Goal: Browse casually: Explore the website without a specific task or goal

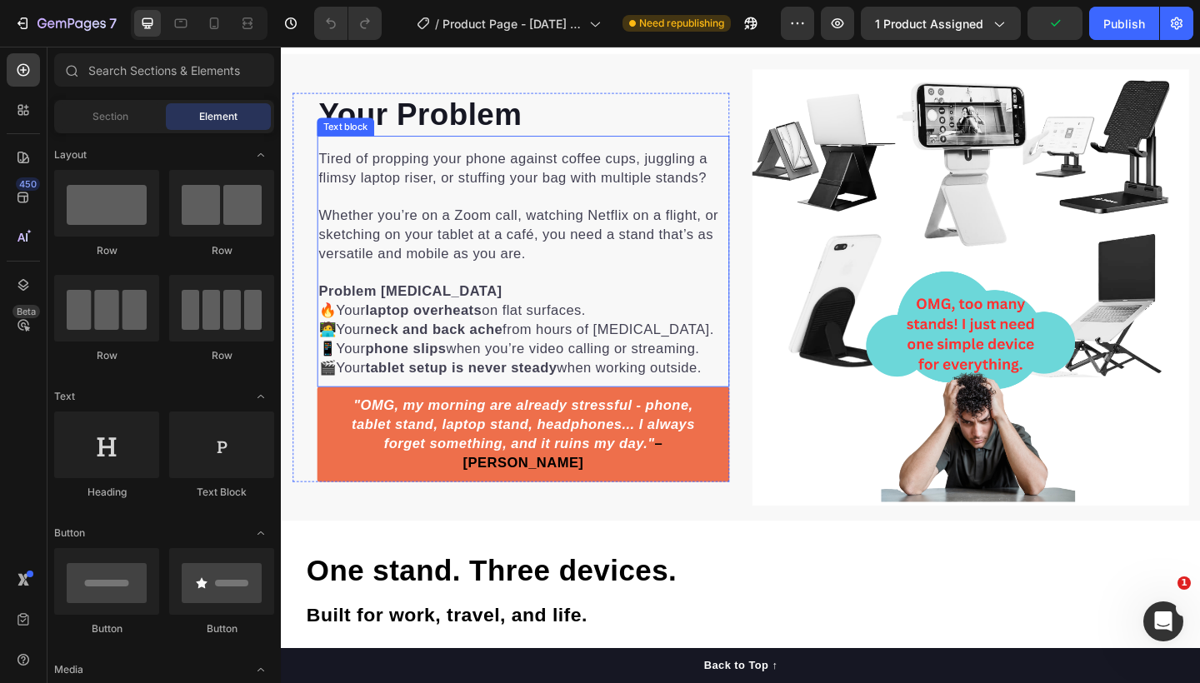
scroll to position [834, 0]
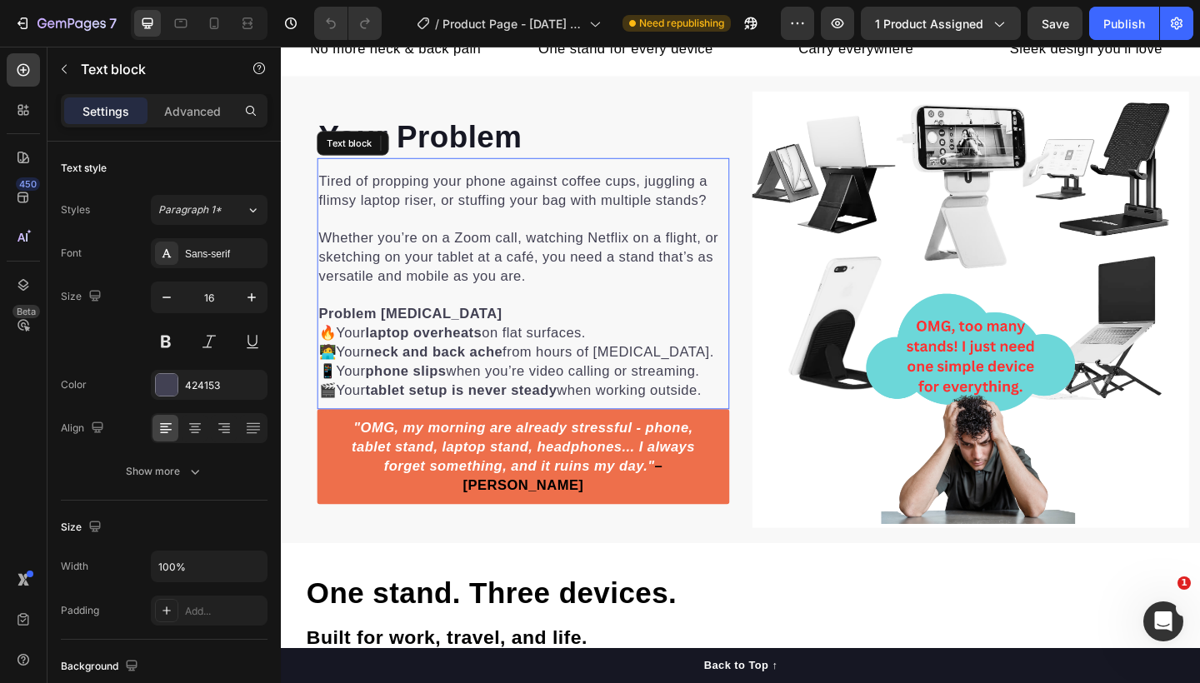
click at [600, 279] on span "Whether you’re on a Zoom call, watching Netflix on a flight, or sketching on yo…" at bounding box center [539, 276] width 435 height 58
click at [516, 301] on span "Whether you’re on a Zoom call, watching Netflix on a flight, or sketching on yo…" at bounding box center [539, 276] width 435 height 58
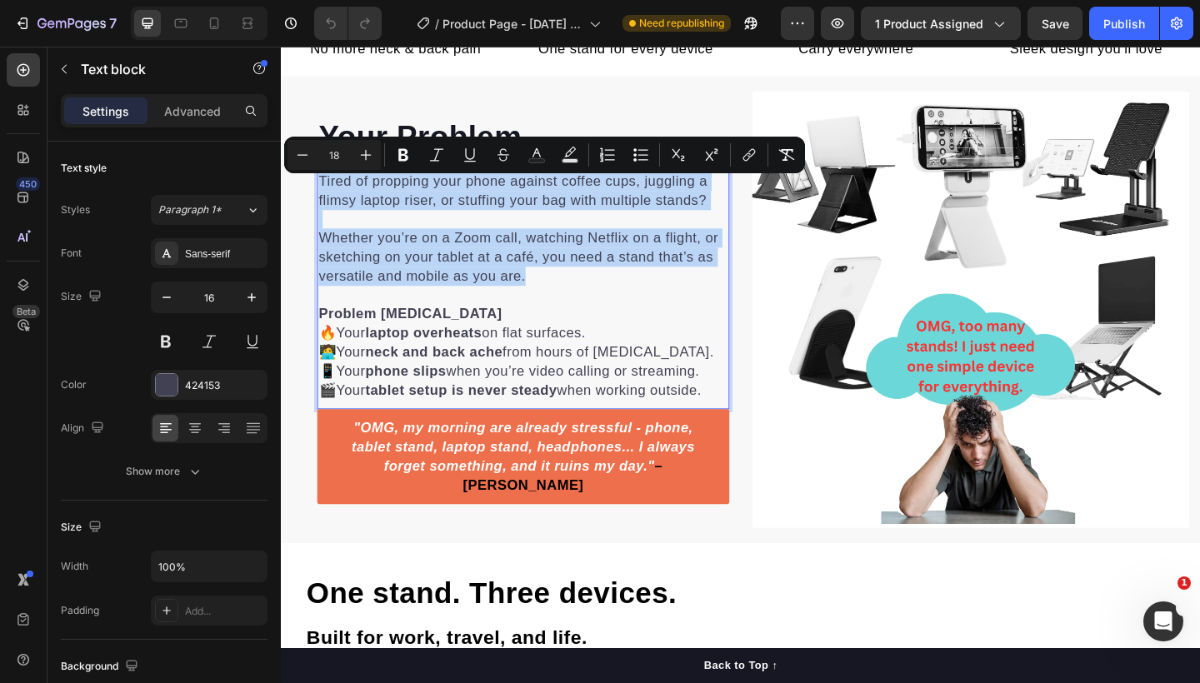
drag, startPoint x: 560, startPoint y: 303, endPoint x: 324, endPoint y: 203, distance: 256.2
click at [324, 203] on div "Tired of propping your phone against coffee cups, juggling a flimsy laptop rise…" at bounding box center [544, 308] width 448 height 252
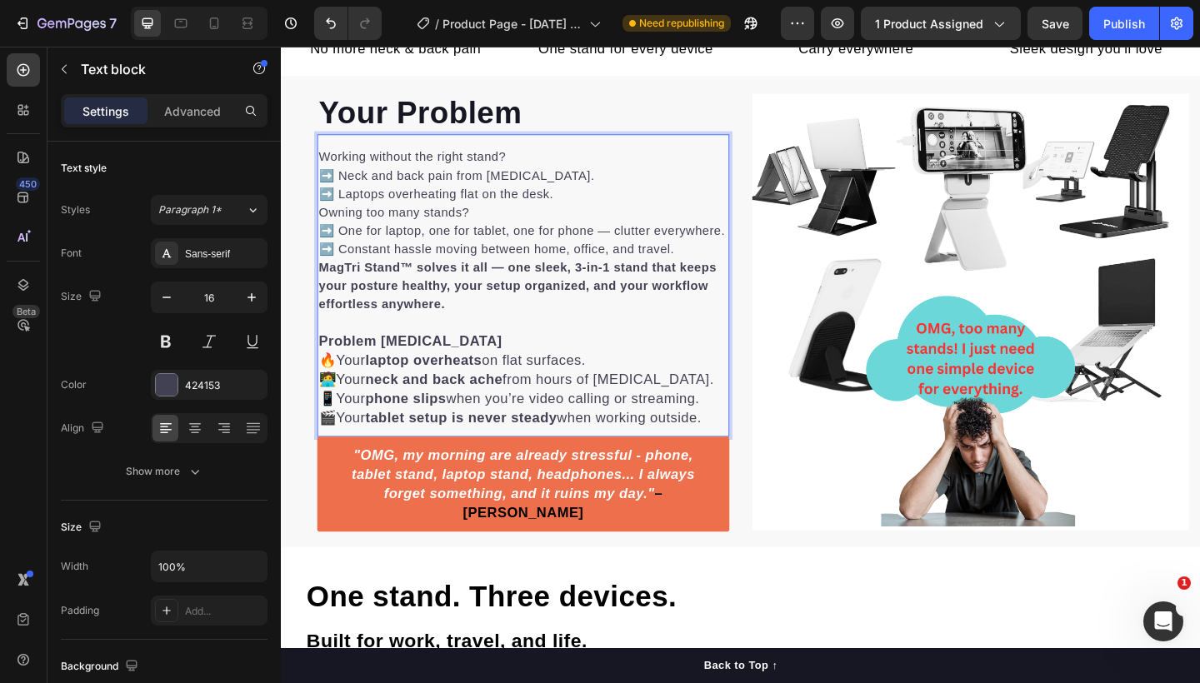
click at [323, 168] on p "Working without the right stand? ➡️ Neck and back pain from [MEDICAL_DATA]. ➡️ …" at bounding box center [544, 188] width 445 height 60
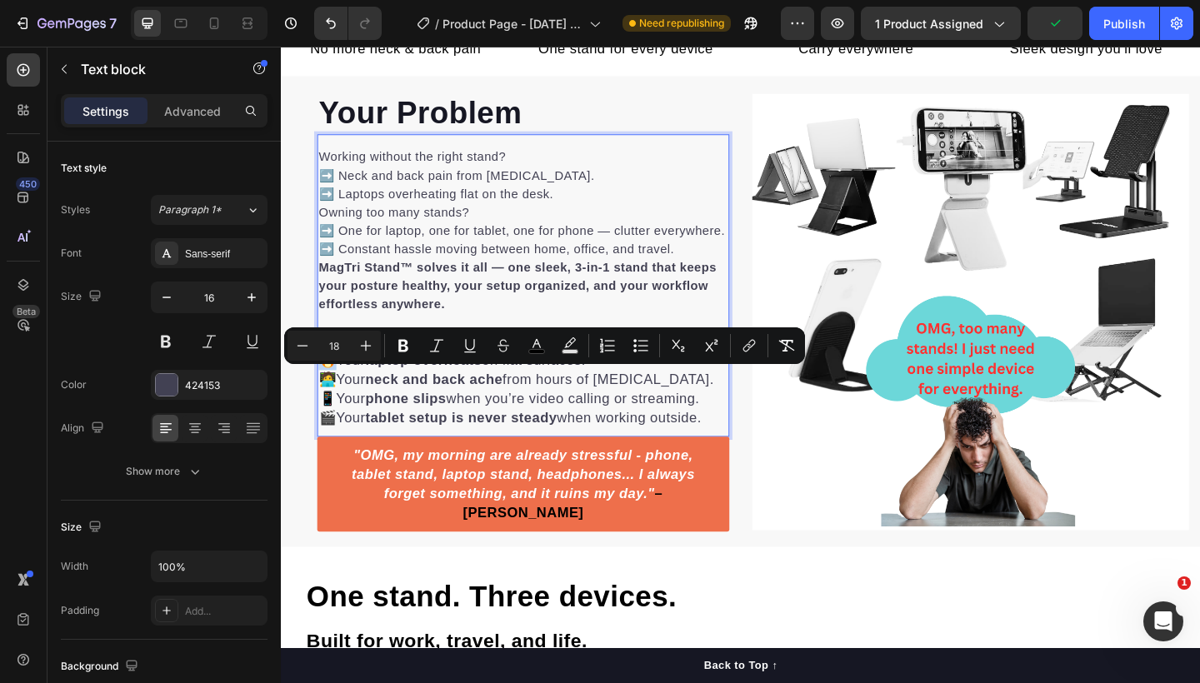
drag, startPoint x: 336, startPoint y: 408, endPoint x: 660, endPoint y: 390, distance: 324.7
click at [326, 397] on span "🔥" at bounding box center [331, 388] width 19 height 17
copy span "🔥"
type input "16"
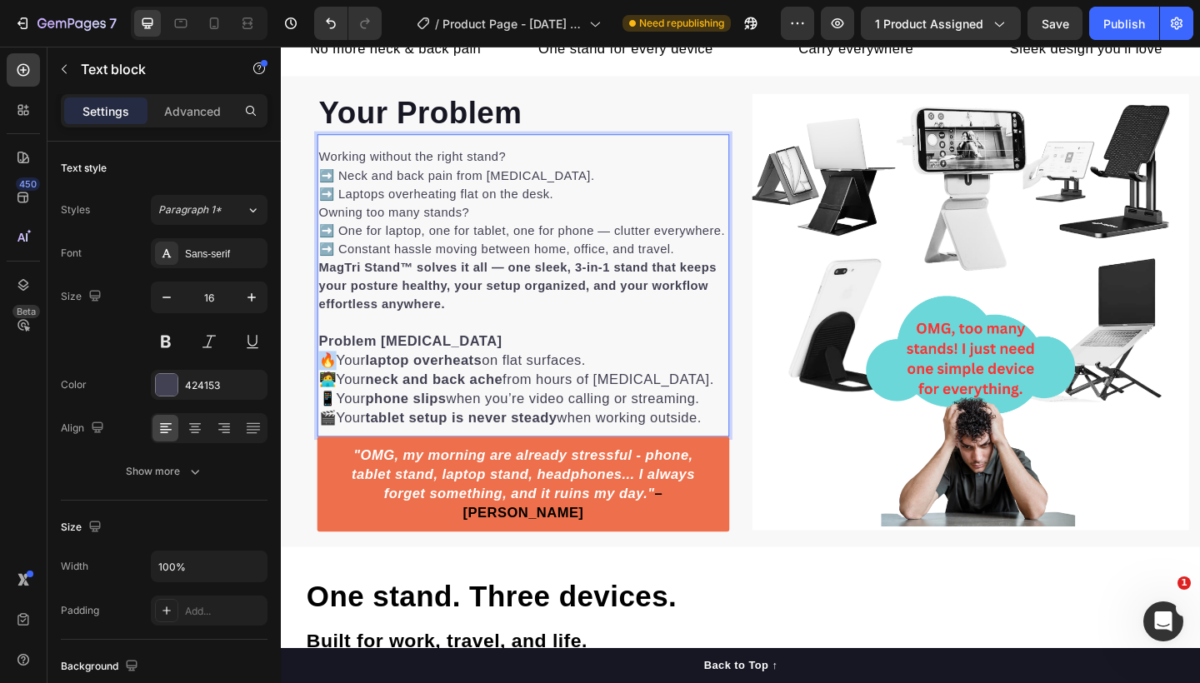
click at [340, 211] on p "Working without the right stand? ➡️ Neck and back pain from [MEDICAL_DATA]. ➡️ …" at bounding box center [544, 188] width 445 height 60
drag, startPoint x: 340, startPoint y: 209, endPoint x: 328, endPoint y: 206, distance: 12.1
click at [328, 206] on p "Working without the right stand? ➡️ Neck and back pain from [MEDICAL_DATA]. ➡️ …" at bounding box center [544, 188] width 445 height 60
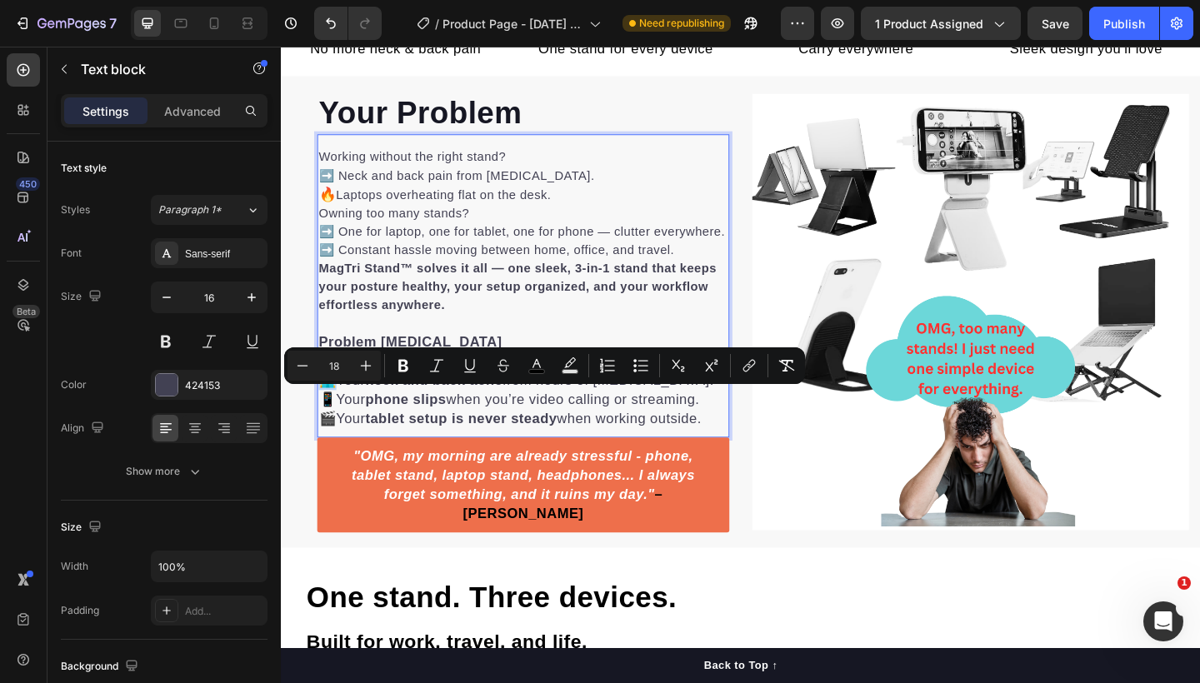
drag, startPoint x: 339, startPoint y: 433, endPoint x: 330, endPoint y: 431, distance: 9.3
click at [330, 418] on span "🧑‍💻" at bounding box center [331, 410] width 19 height 17
copy span "🧑‍💻"
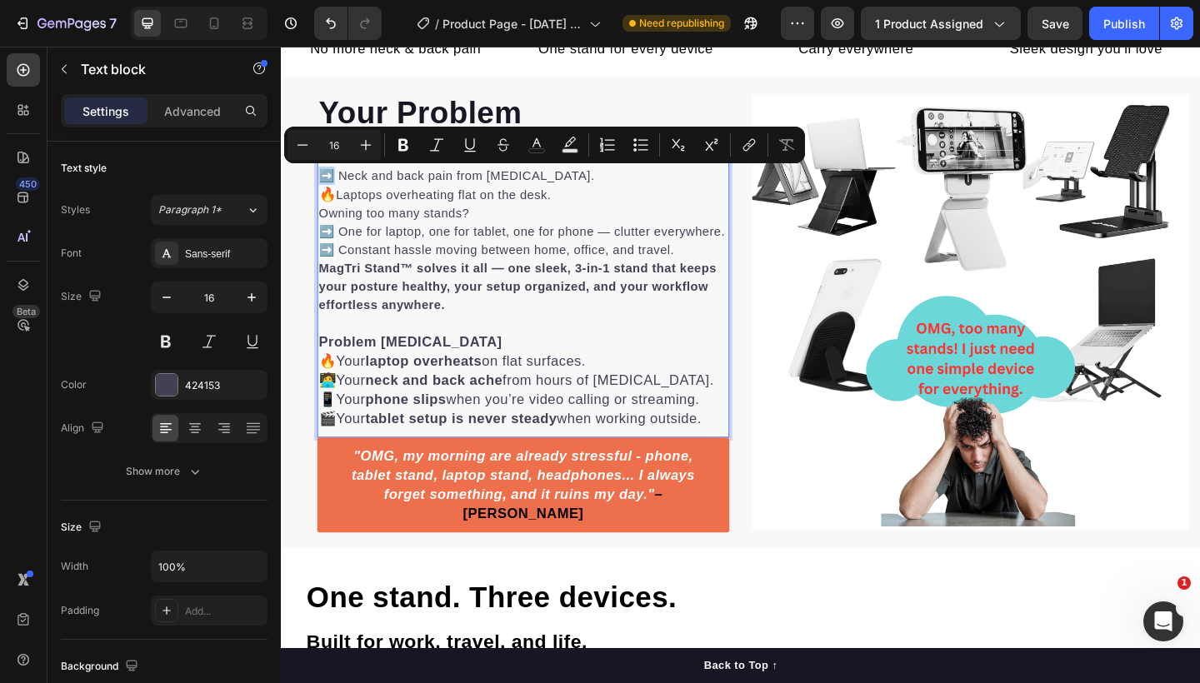
drag, startPoint x: 338, startPoint y: 188, endPoint x: 327, endPoint y: 185, distance: 12.1
click at [327, 185] on p "Working without the right stand? ➡️ Neck and back pain from [MEDICAL_DATA]. 🔥 L…" at bounding box center [544, 188] width 445 height 61
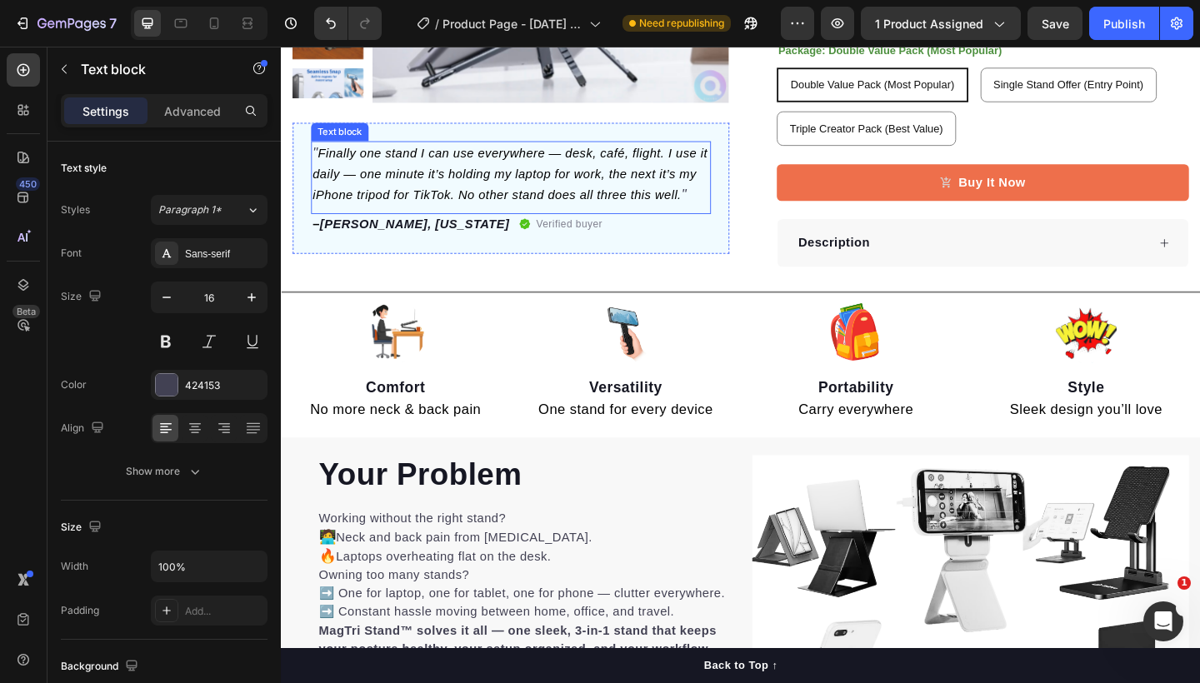
scroll to position [753, 0]
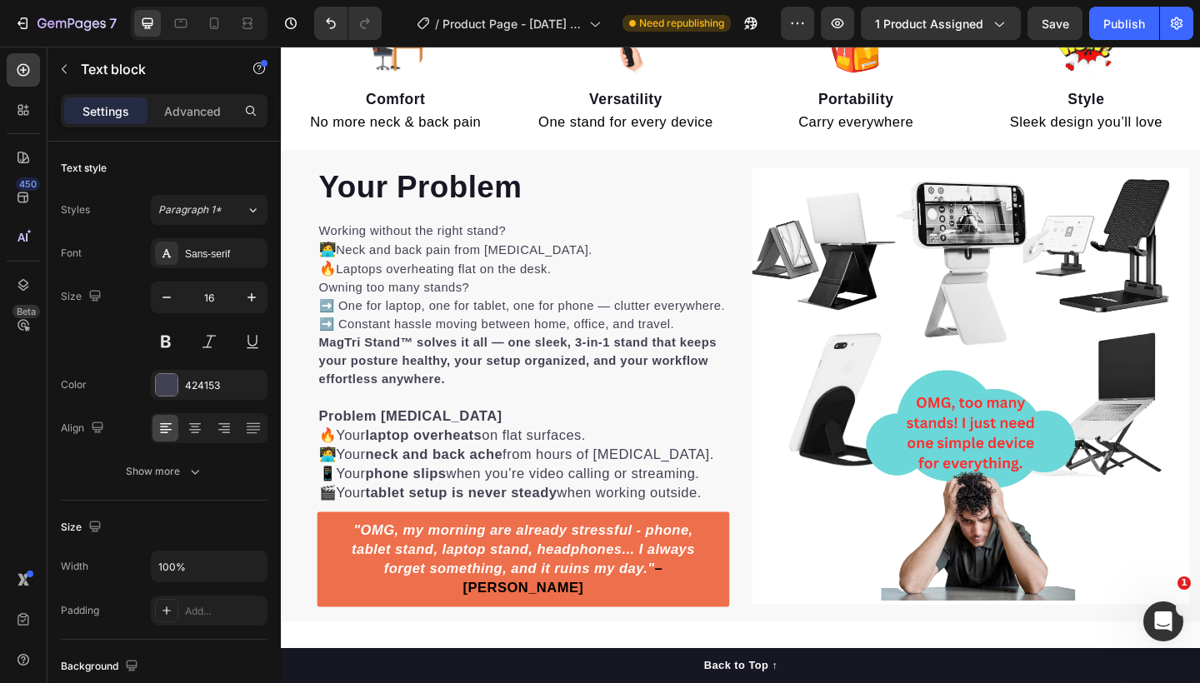
click at [338, 273] on span "🧑‍💻" at bounding box center [331, 267] width 19 height 17
click at [342, 328] on p "Owning too many stands? ➡️ One for laptop, one for tablet, one for phone — clut…" at bounding box center [544, 329] width 445 height 60
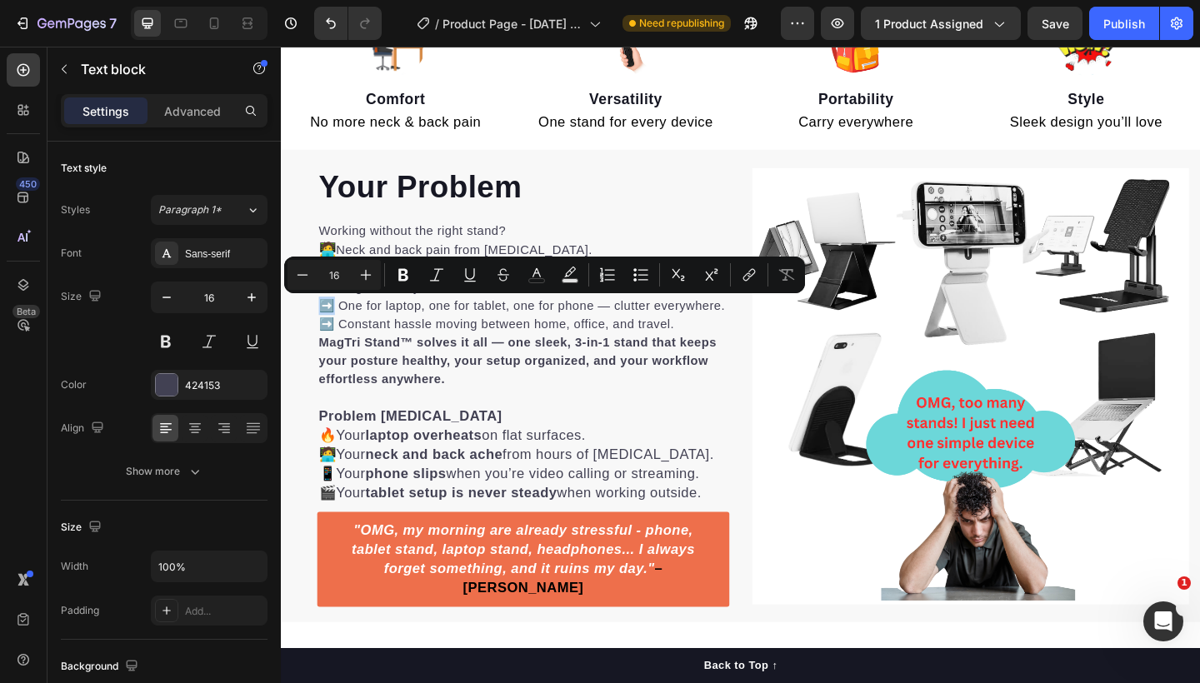
drag, startPoint x: 338, startPoint y: 325, endPoint x: 321, endPoint y: 323, distance: 17.6
click at [321, 323] on div "Working without the right stand? 🧑‍💻 Neck and back pain from [MEDICAL_DATA]. 🔥 …" at bounding box center [544, 390] width 448 height 309
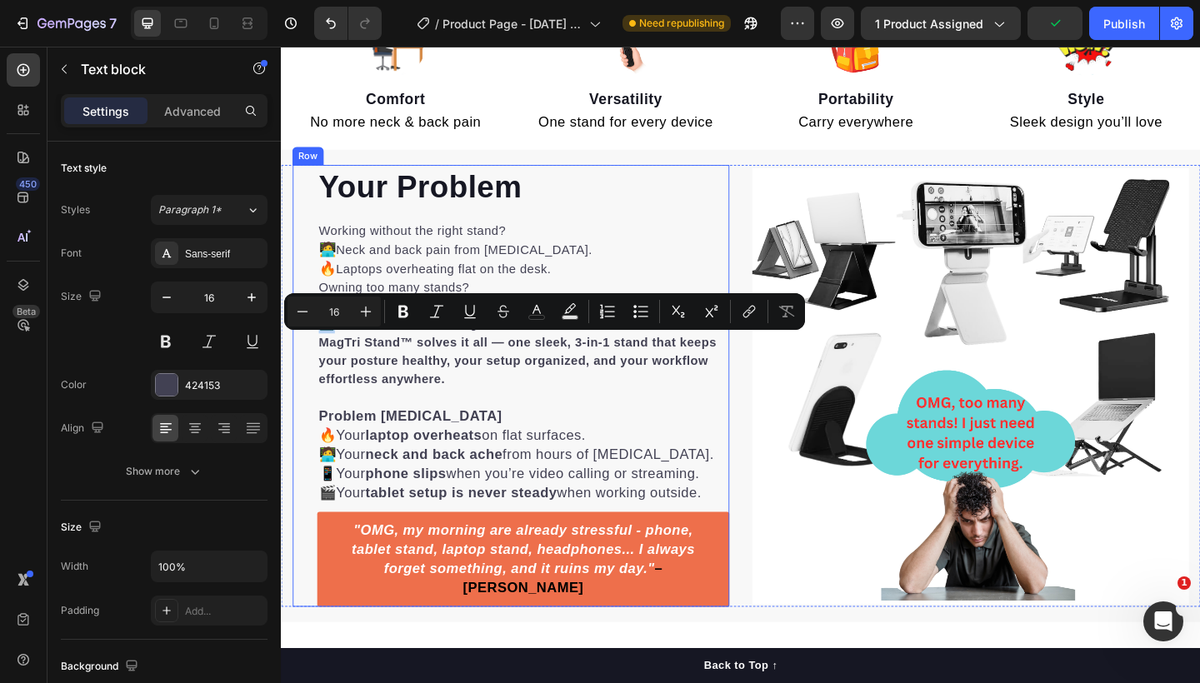
drag, startPoint x: 339, startPoint y: 371, endPoint x: 315, endPoint y: 368, distance: 24.4
click at [315, 368] on div "Your Problem Heading Working without the right stand? 🧑‍💻 Neck and back pain fr…" at bounding box center [530, 416] width 475 height 481
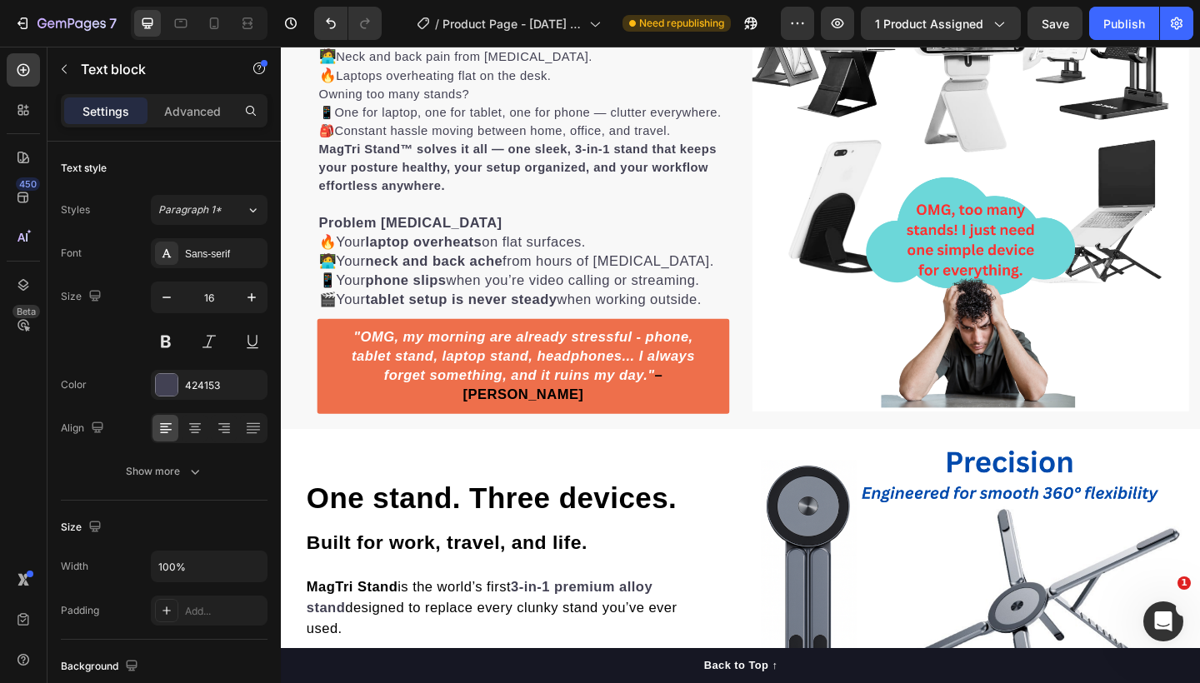
scroll to position [936, 0]
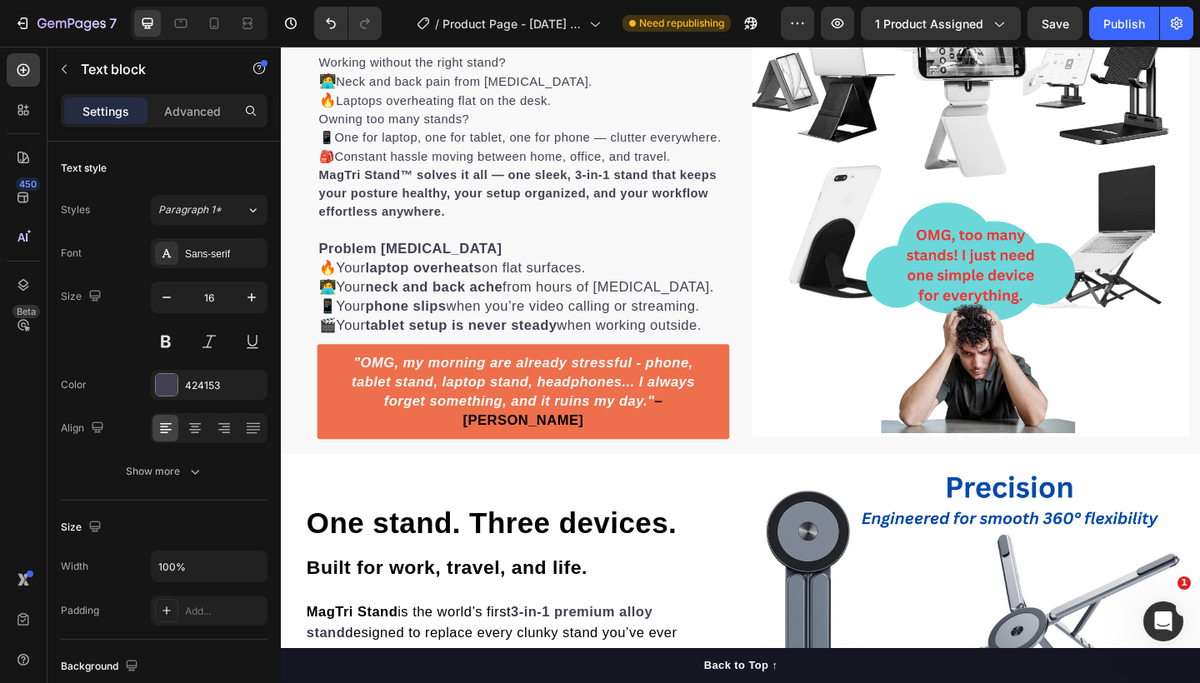
click at [683, 338] on span "Your phone slips when you’re video calling or streaming." at bounding box center [539, 329] width 396 height 17
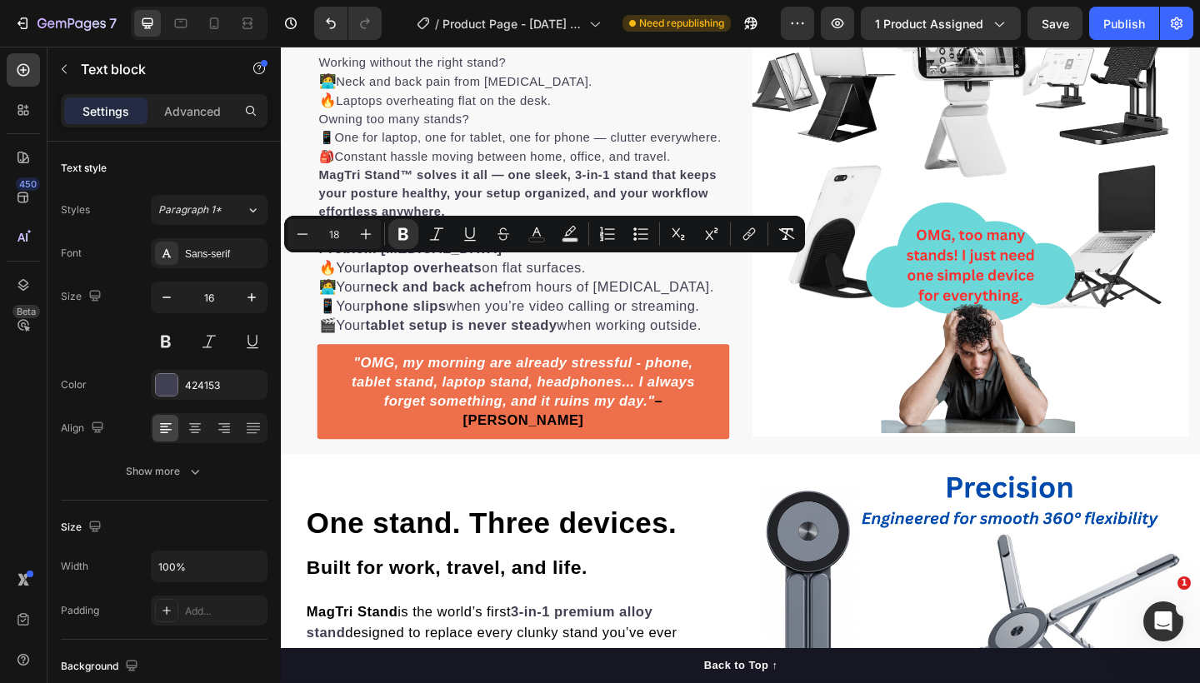
drag, startPoint x: 751, startPoint y: 369, endPoint x: 323, endPoint y: 286, distance: 435.6
click at [323, 286] on div "Working without the right stand? 🧑‍💻 Neck and back pain from [MEDICAL_DATA]. 🔥 …" at bounding box center [544, 207] width 448 height 309
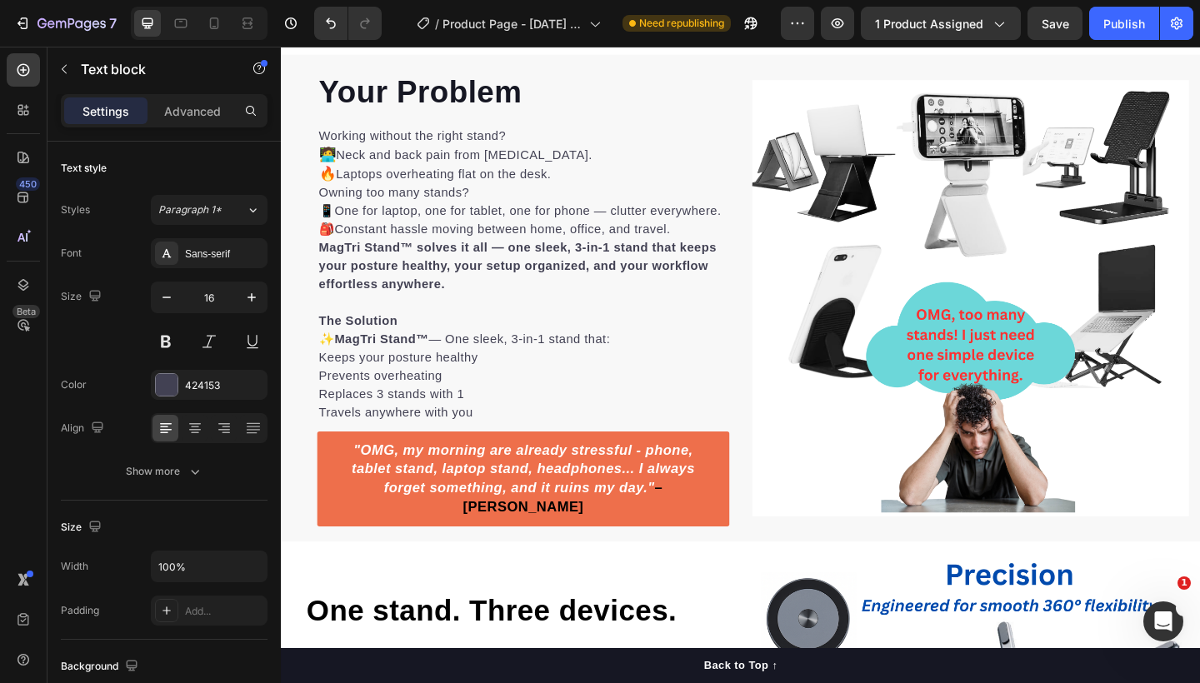
scroll to position [829, 0]
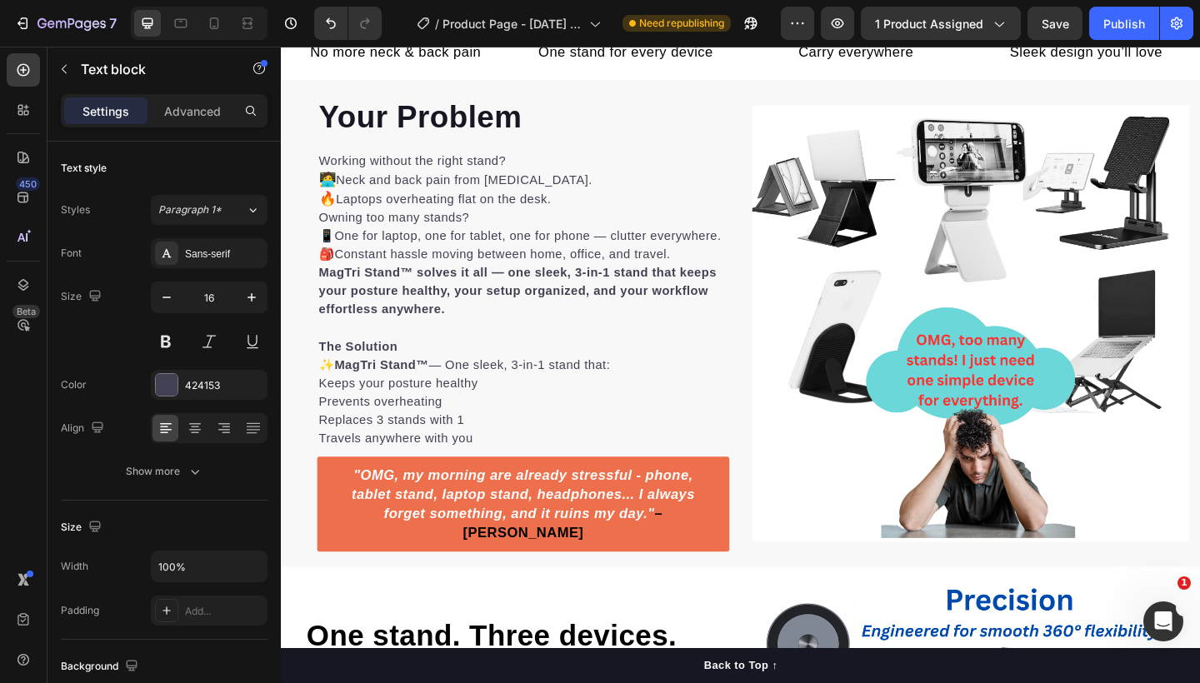
click at [514, 215] on p "Working without the right stand? 🧑‍💻 Neck and back pain from [MEDICAL_DATA]. 🔥 …" at bounding box center [544, 193] width 445 height 62
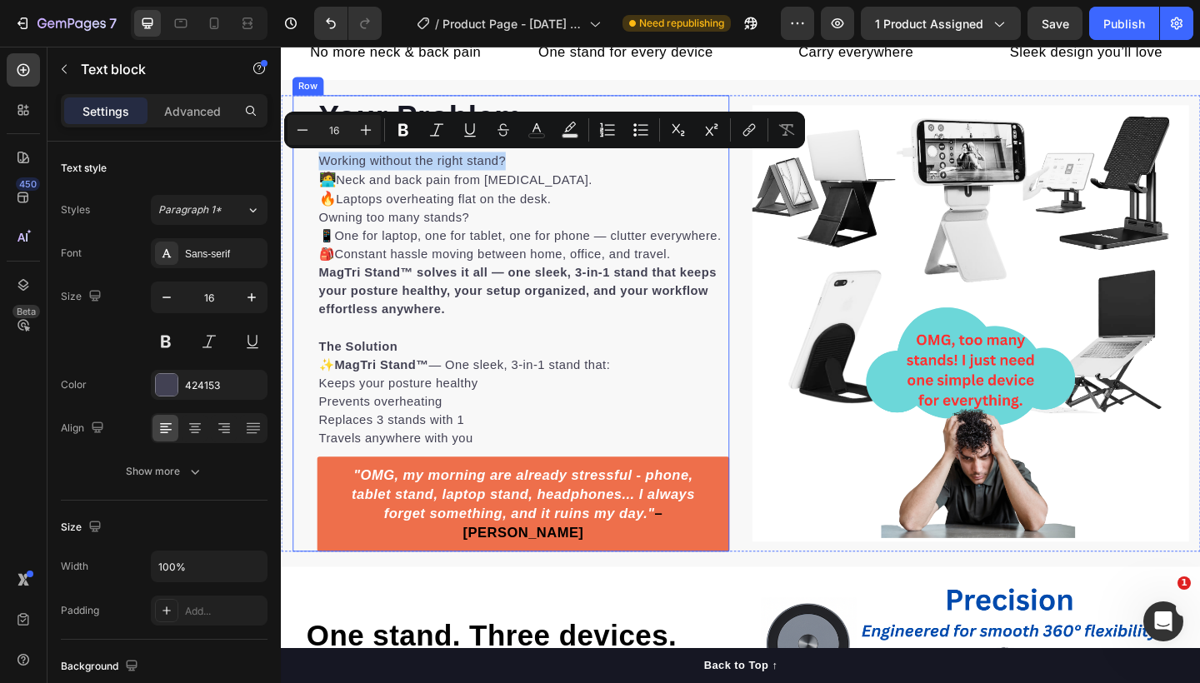
drag, startPoint x: 520, startPoint y: 166, endPoint x: 318, endPoint y: 172, distance: 201.8
click at [318, 172] on div "Your Problem Heading Working without the right stand? 🧑‍💻 Neck and back pain fr…" at bounding box center [530, 348] width 475 height 497
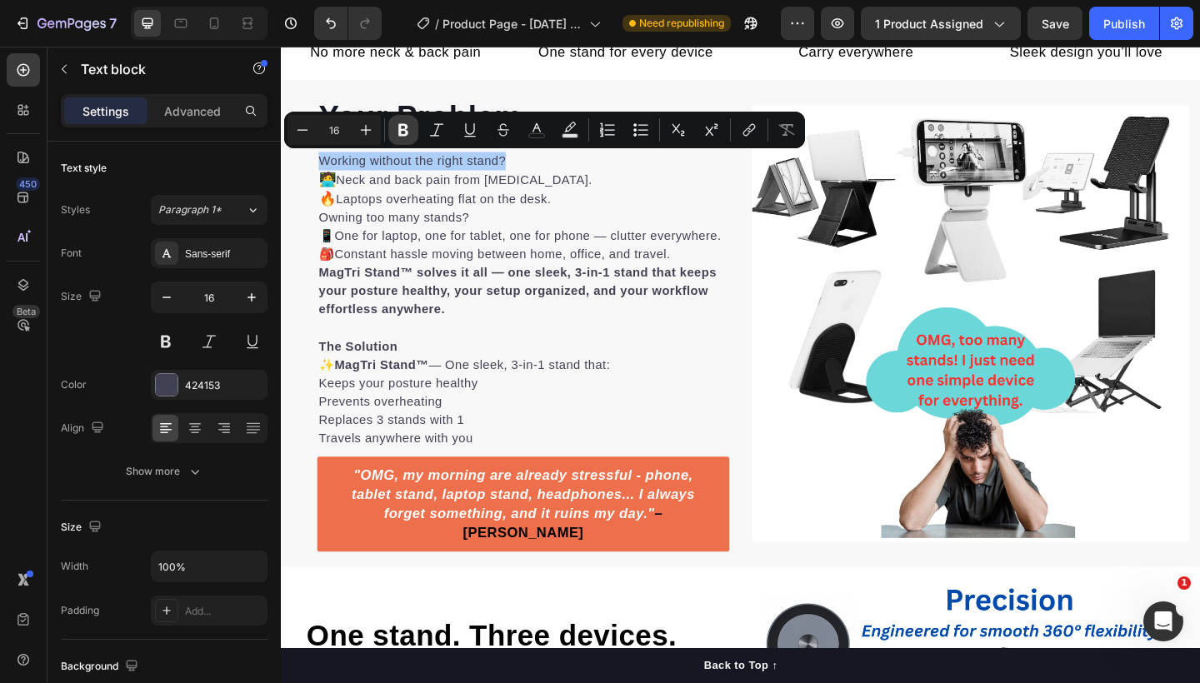
click at [398, 136] on icon "Editor contextual toolbar" at bounding box center [403, 130] width 17 height 17
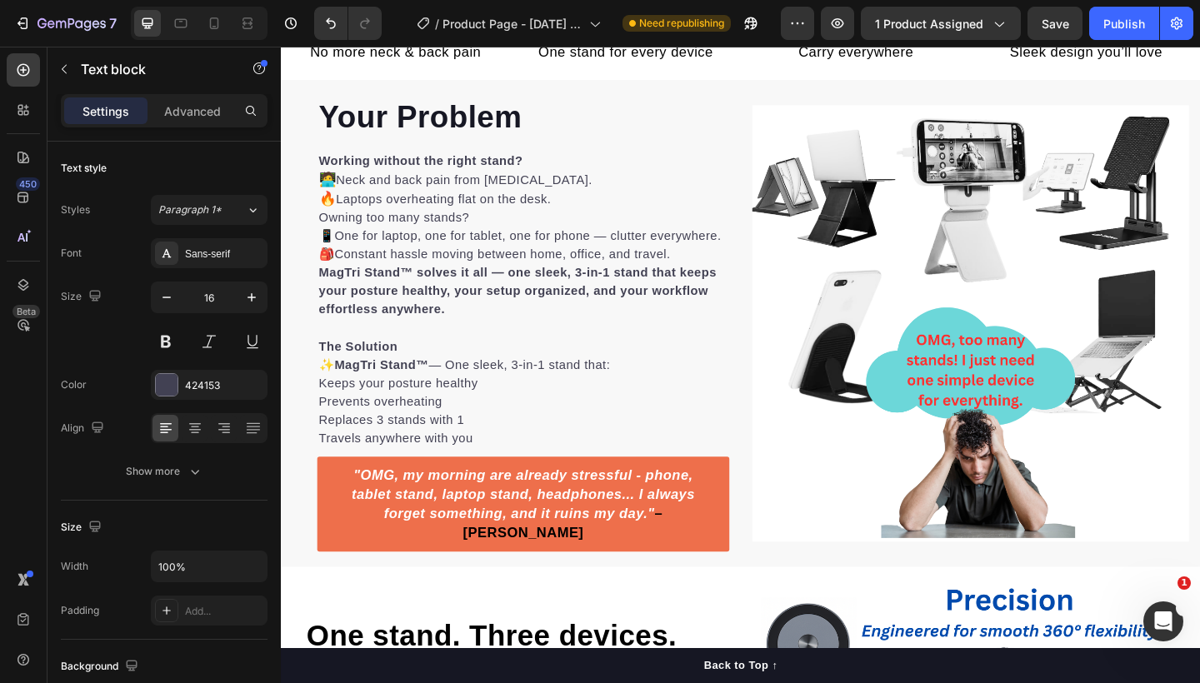
click at [323, 234] on p "Owning too many stands? 📱 One for laptop, one for tablet, one for phone — clutt…" at bounding box center [544, 253] width 445 height 60
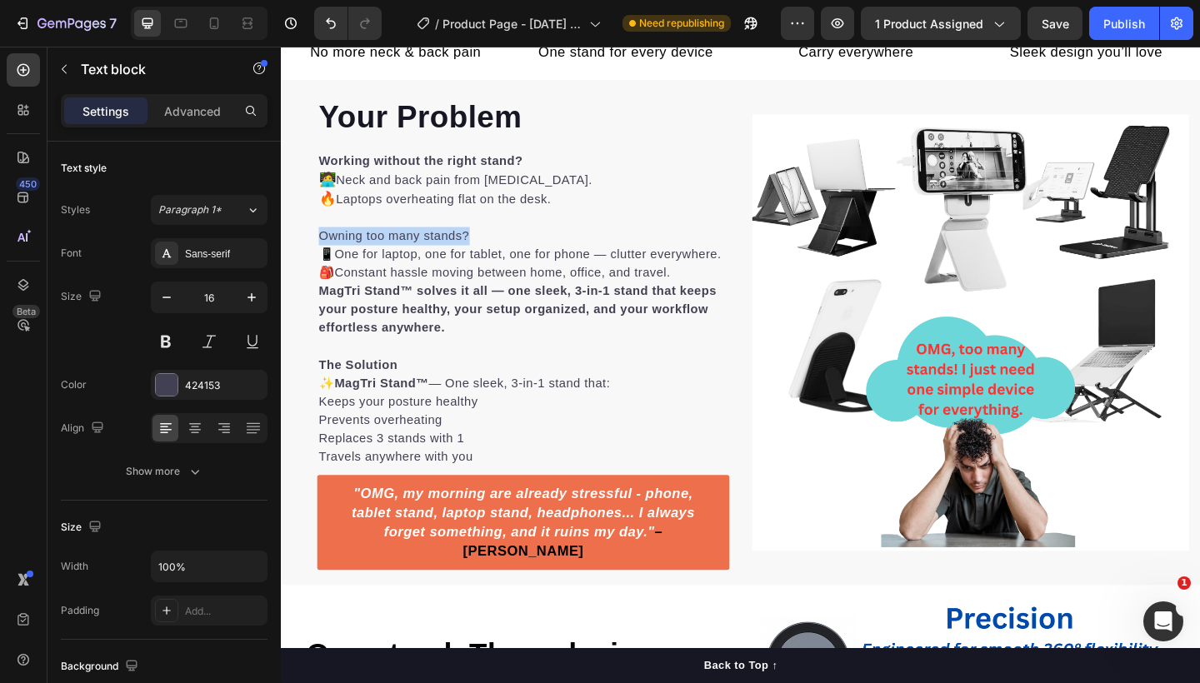
drag, startPoint x: 488, startPoint y: 252, endPoint x: 321, endPoint y: 253, distance: 166.7
click at [321, 253] on div "Working without the right stand? 🧑‍💻 Neck and back pain from [MEDICAL_DATA]. 🔥 …" at bounding box center [544, 332] width 448 height 345
click at [347, 232] on p "Rich Text Editor. Editing area: main" at bounding box center [544, 233] width 445 height 20
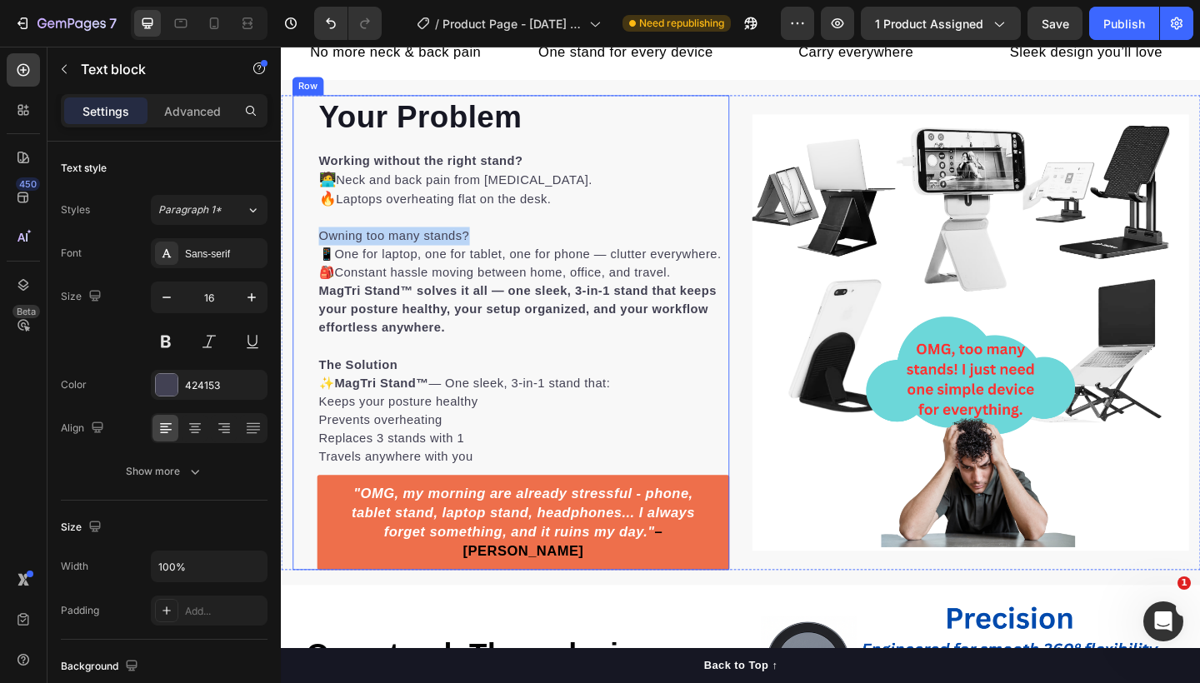
drag, startPoint x: 496, startPoint y: 251, endPoint x: 313, endPoint y: 253, distance: 182.6
click at [313, 253] on div "Your Problem Heading Working without the right stand? 🧑‍💻 Neck and back pain fr…" at bounding box center [530, 358] width 475 height 517
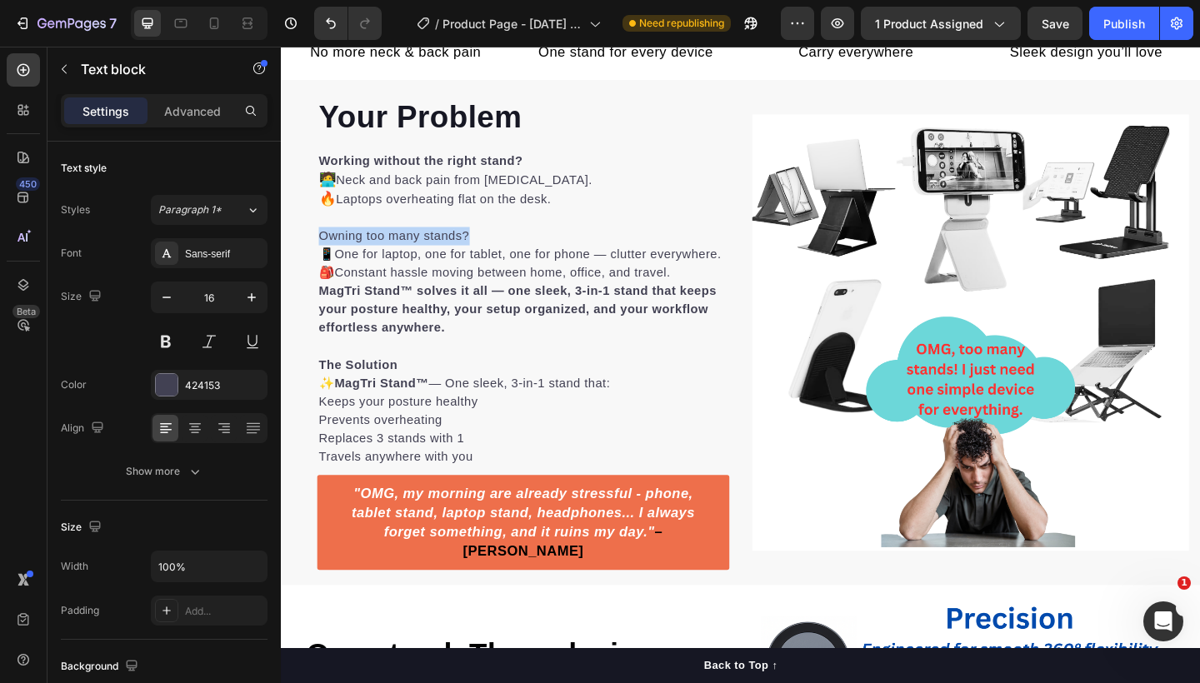
click at [508, 244] on p "Owning too many stands? 📱 One for laptop, one for tablet, one for phone — clutt…" at bounding box center [544, 273] width 445 height 60
drag, startPoint x: 495, startPoint y: 250, endPoint x: 323, endPoint y: 257, distance: 171.8
click at [323, 257] on p "Owning too many stands? 📱 One for laptop, one for tablet, one for phone — clutt…" at bounding box center [544, 273] width 445 height 60
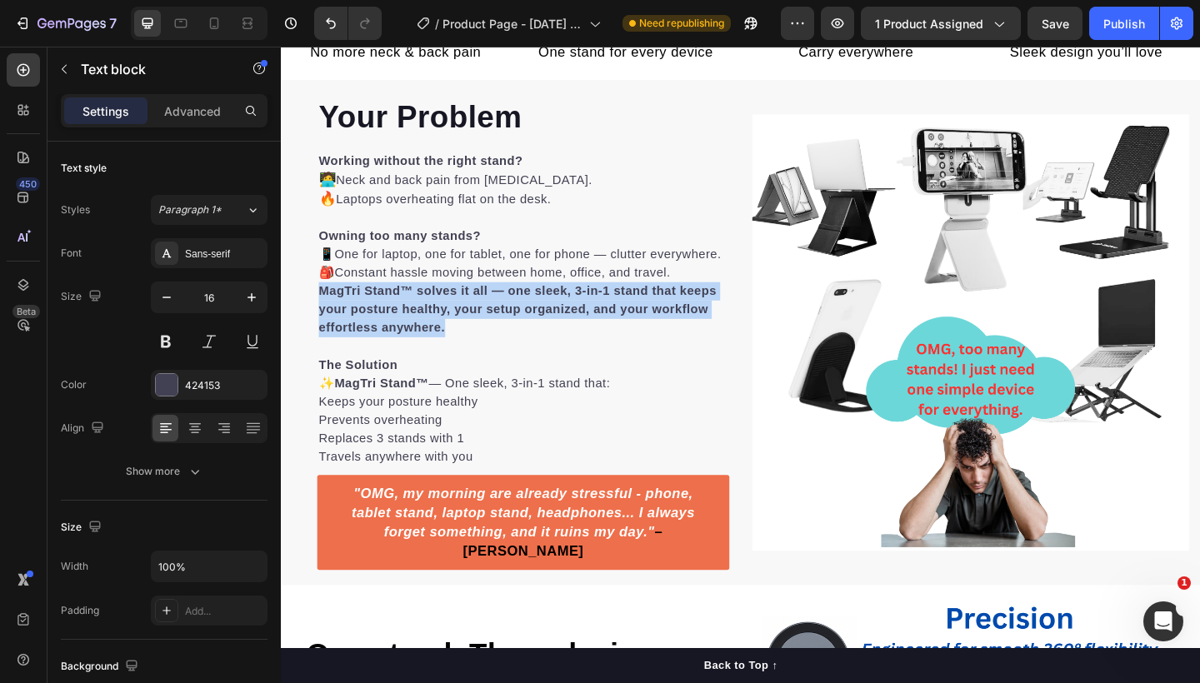
drag, startPoint x: 458, startPoint y: 374, endPoint x: 327, endPoint y: 338, distance: 136.5
click at [327, 338] on strong "MagTri Stand™ solves it all — one sleek, 3-in-1 stand that keeps your posture h…" at bounding box center [538, 333] width 433 height 54
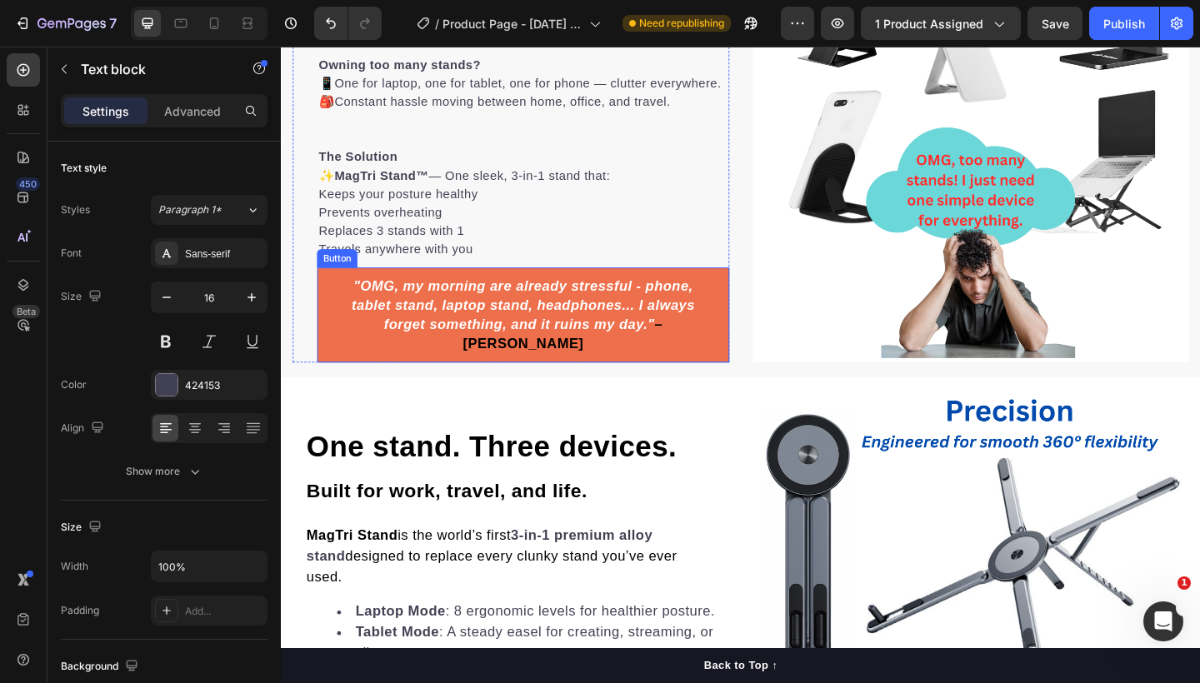
scroll to position [721, 0]
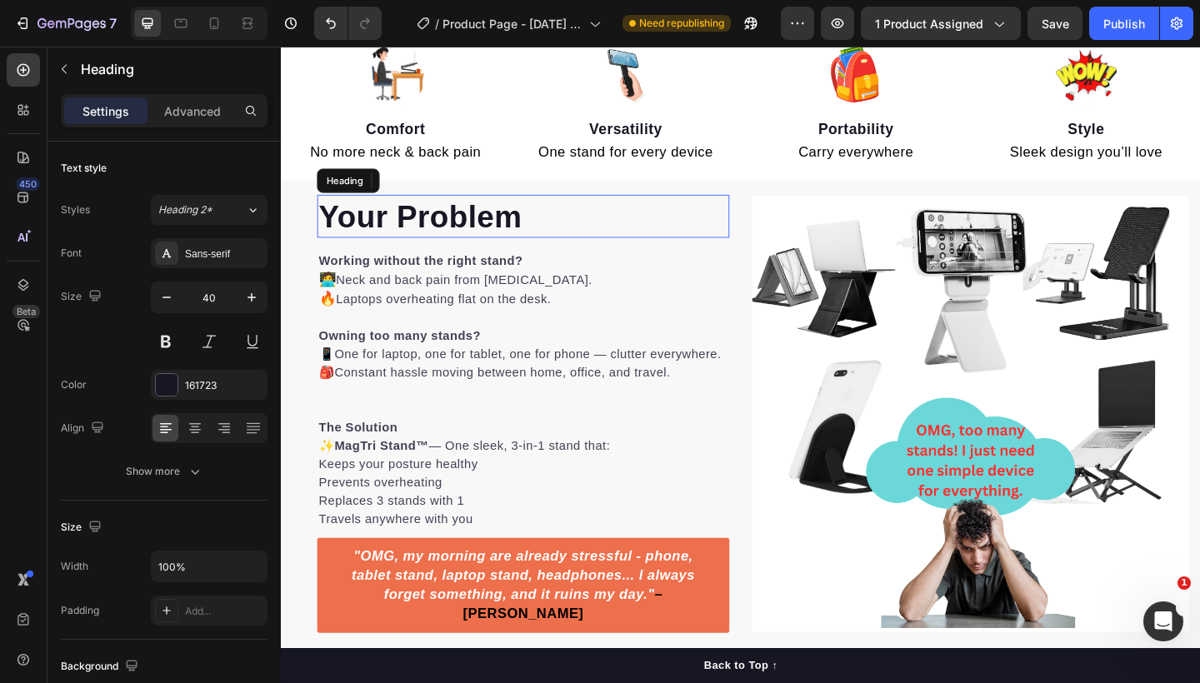
click at [501, 239] on strong "Your Problem" at bounding box center [432, 231] width 221 height 37
click at [559, 234] on h2 "Your Problem" at bounding box center [544, 231] width 448 height 47
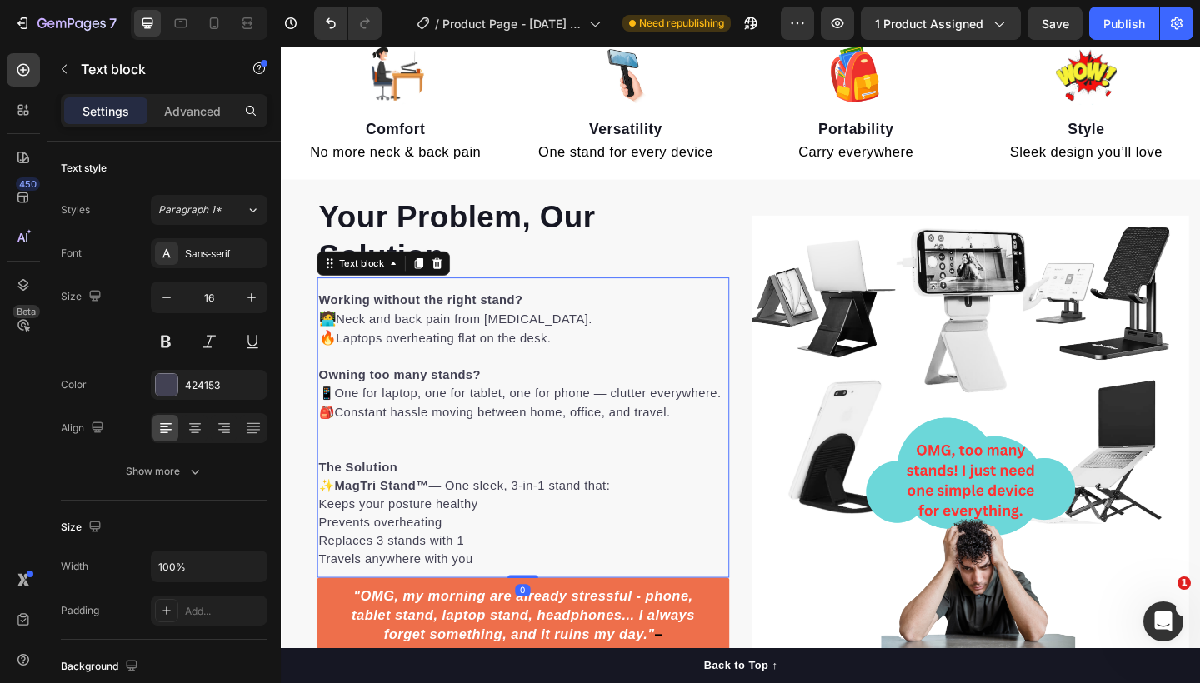
click at [553, 365] on p "Working without the right stand? 🧑‍💻 Neck and back pain from [MEDICAL_DATA]. 🔥 …" at bounding box center [544, 344] width 445 height 62
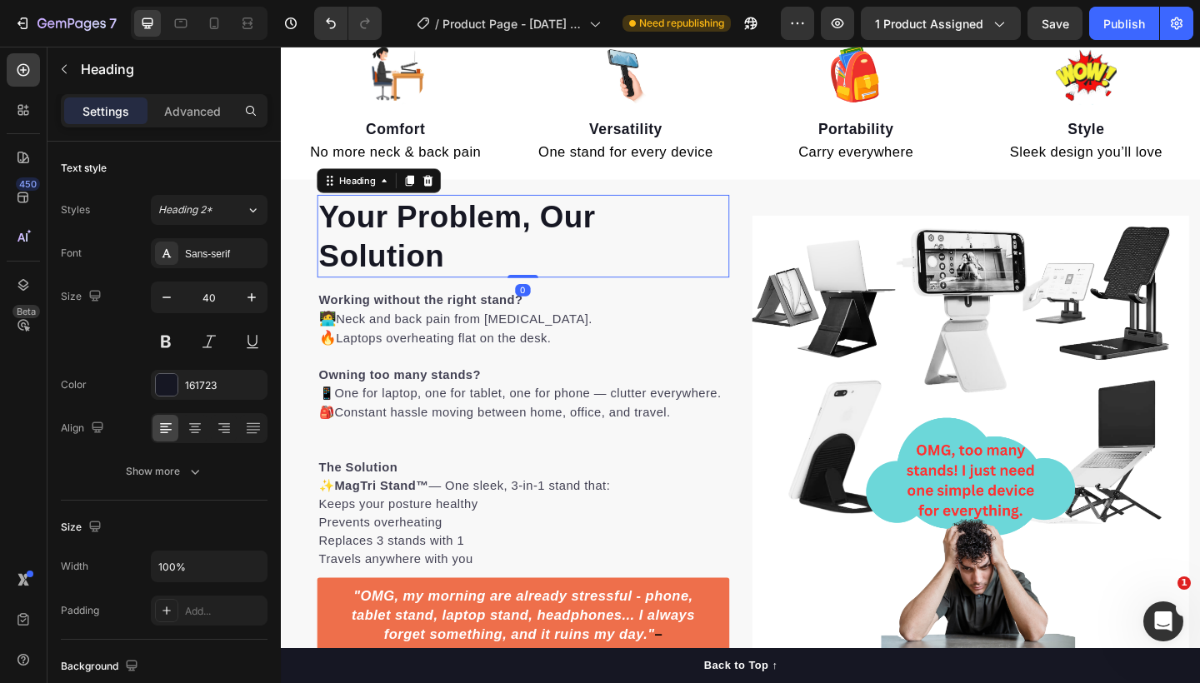
click at [569, 226] on strong "Your Problem, Our Solution" at bounding box center [472, 253] width 301 height 80
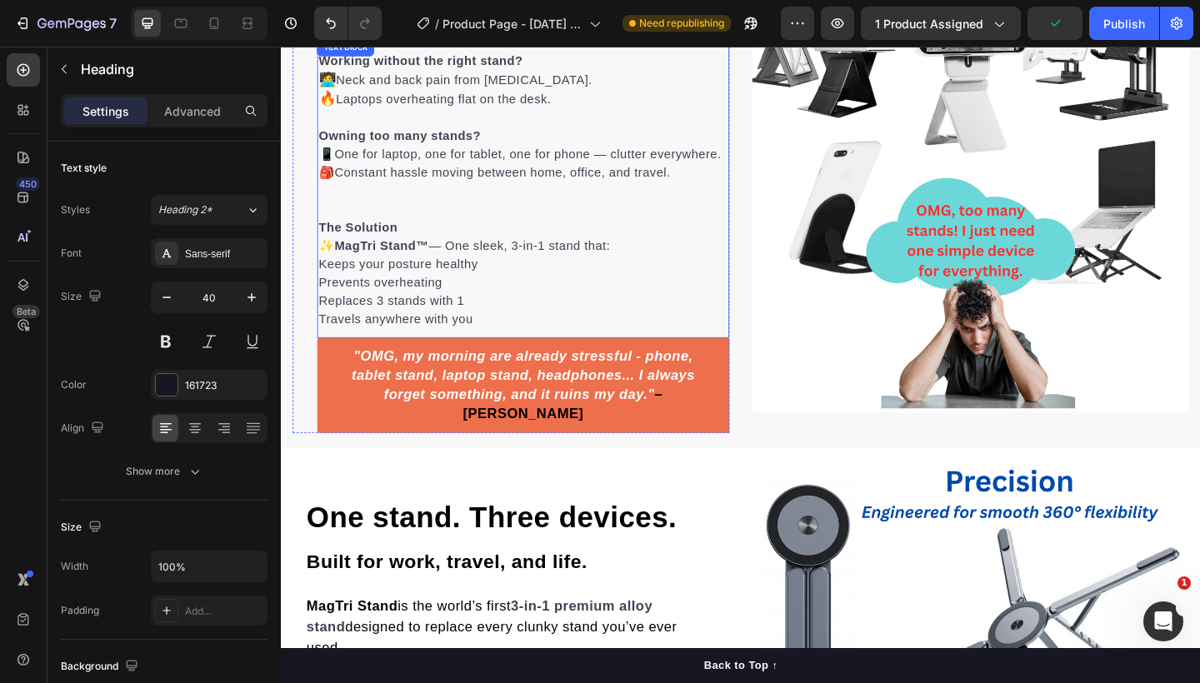
scroll to position [951, 0]
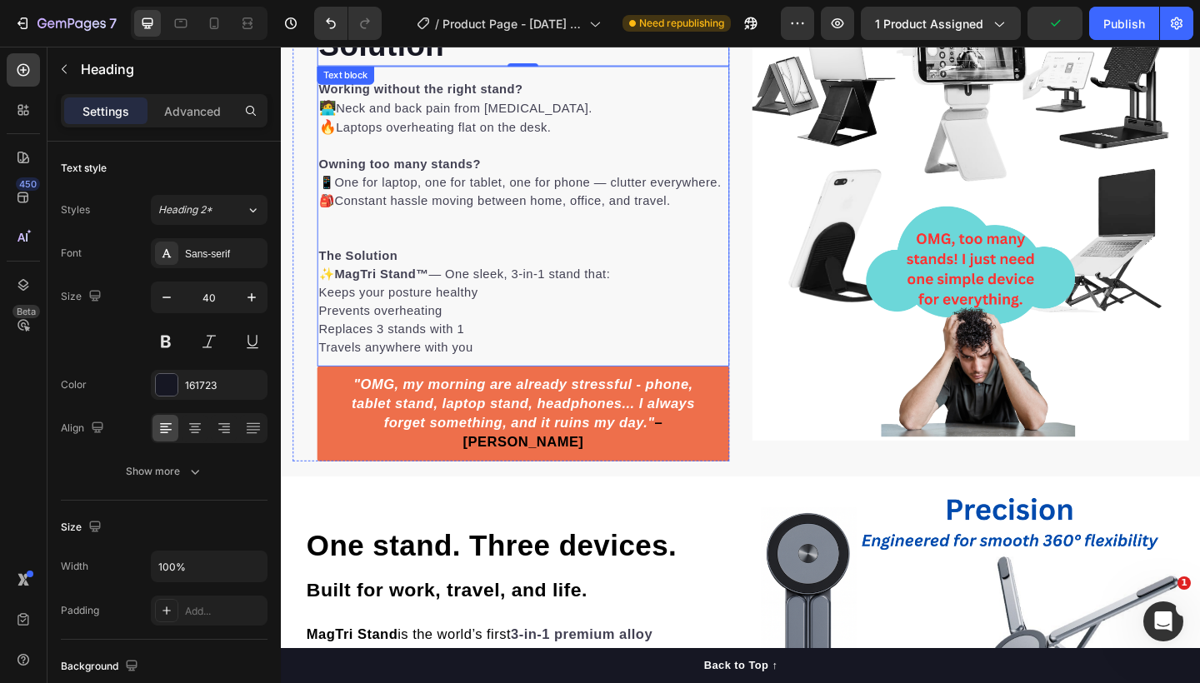
click at [438, 285] on p "The Solution" at bounding box center [544, 275] width 445 height 20
click at [403, 265] on p "Rich Text Editor. Editing area: main" at bounding box center [544, 255] width 445 height 20
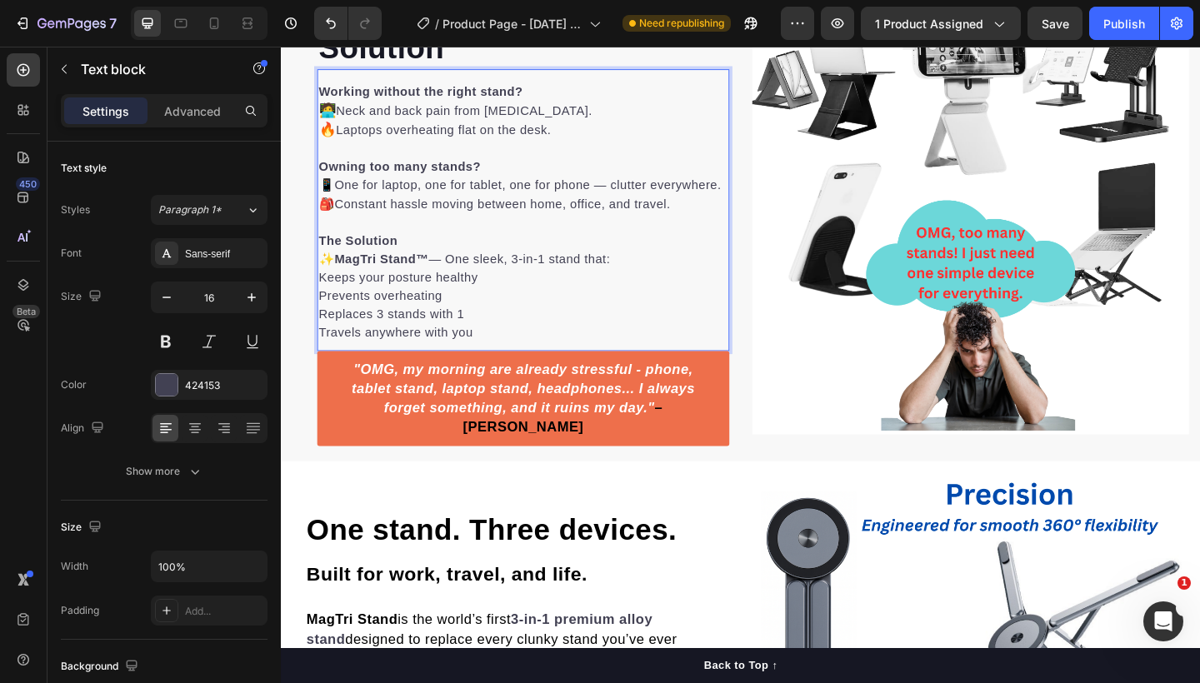
scroll to position [937, 0]
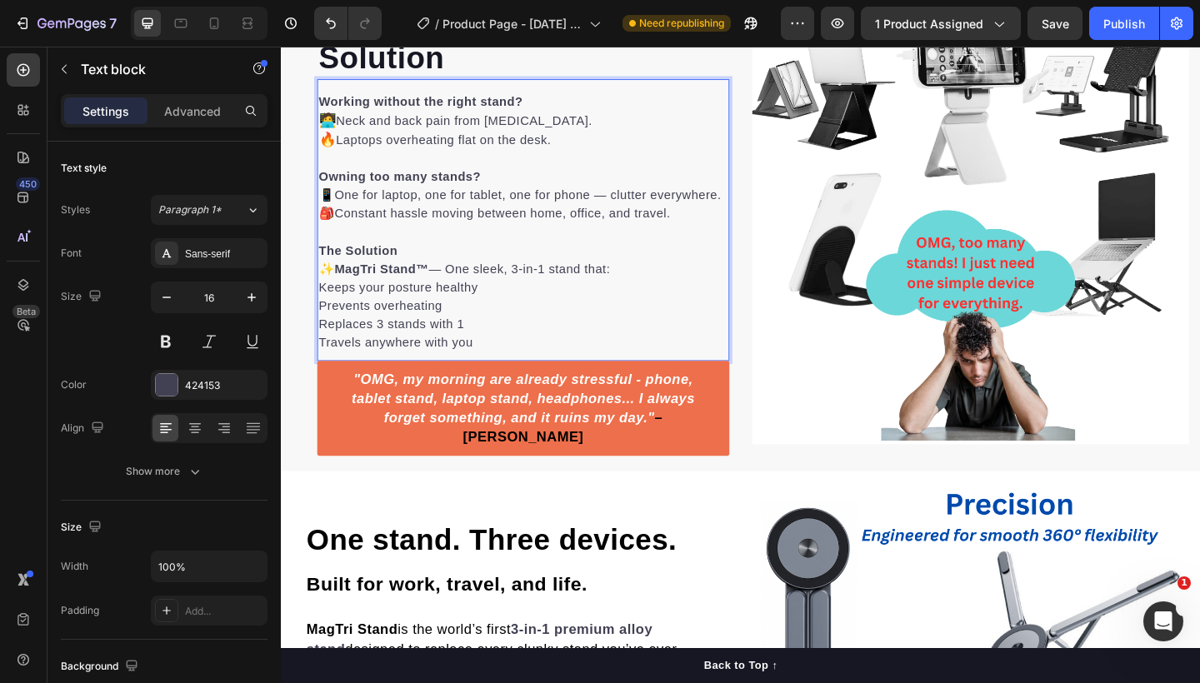
click at [418, 279] on p "The Solution" at bounding box center [544, 269] width 445 height 20
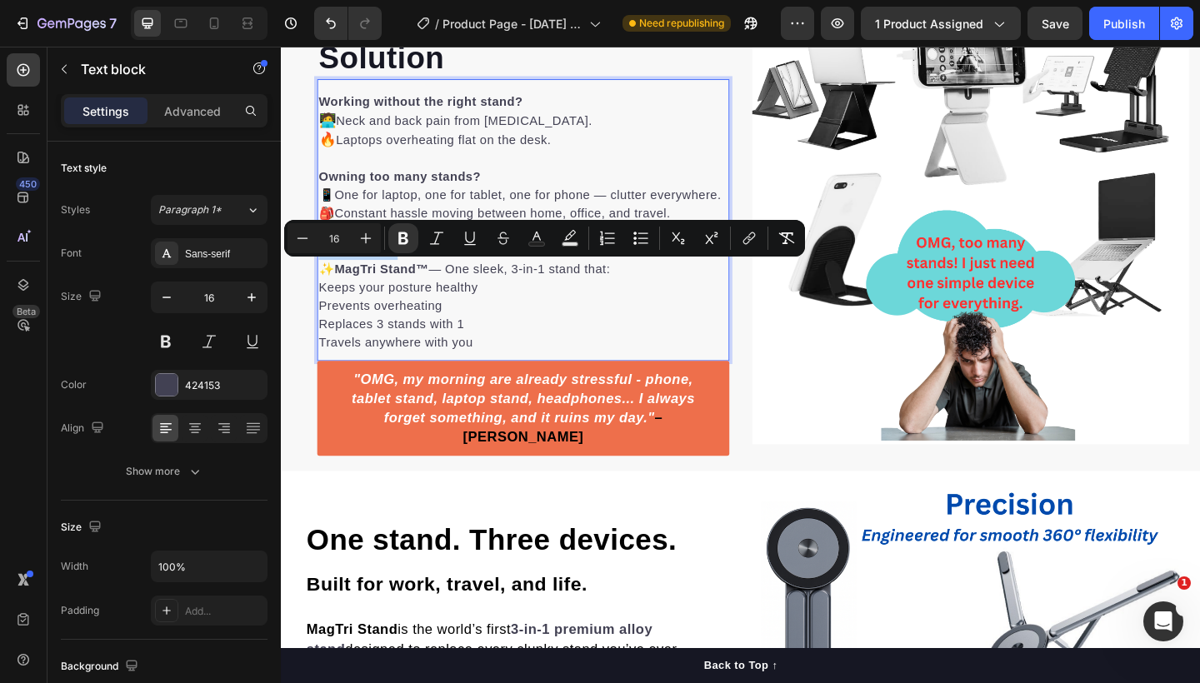
drag, startPoint x: 417, startPoint y: 291, endPoint x: 326, endPoint y: 290, distance: 90.9
click at [326, 279] on p "The Solution" at bounding box center [544, 269] width 445 height 20
click at [365, 243] on icon "Editor contextual toolbar" at bounding box center [366, 238] width 17 height 17
click at [364, 243] on icon "Editor contextual toolbar" at bounding box center [366, 238] width 17 height 17
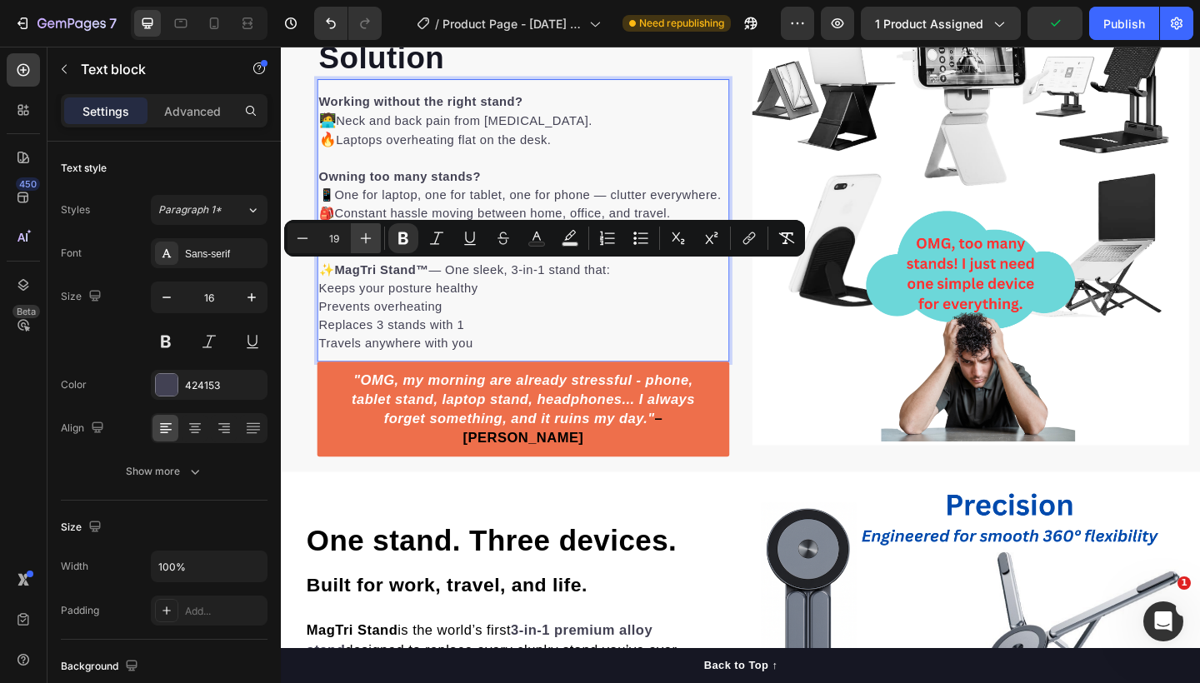
click at [364, 243] on icon "Editor contextual toolbar" at bounding box center [366, 238] width 17 height 17
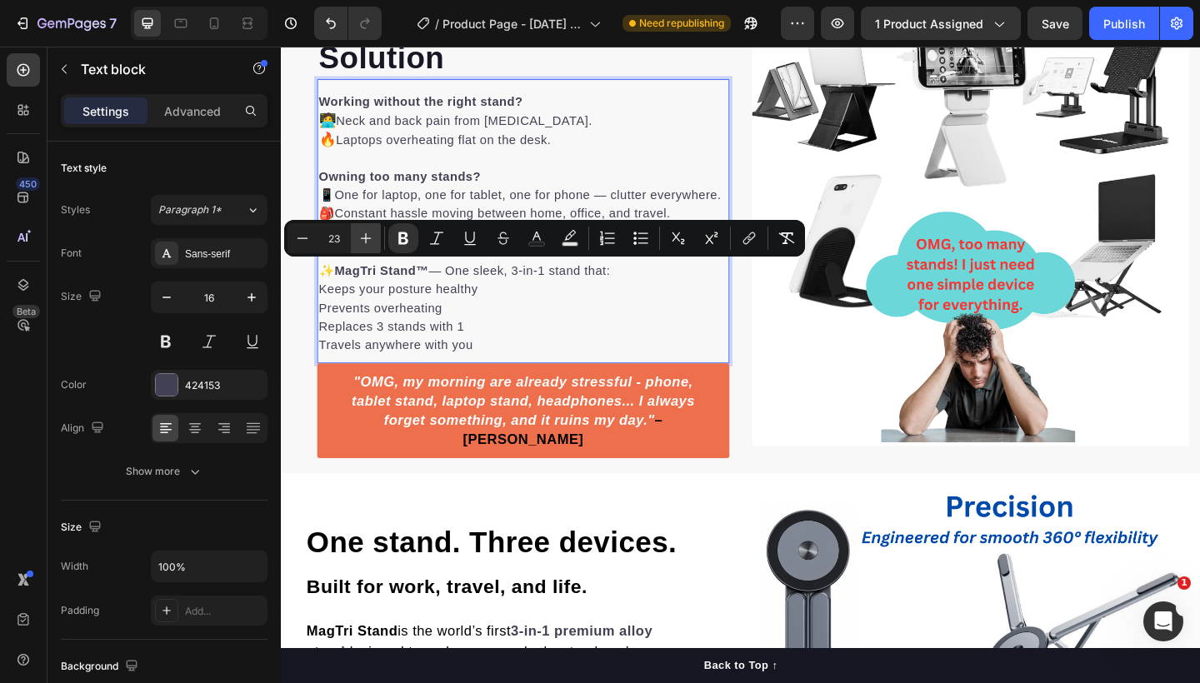
click at [364, 243] on icon "Editor contextual toolbar" at bounding box center [366, 238] width 17 height 17
type input "24"
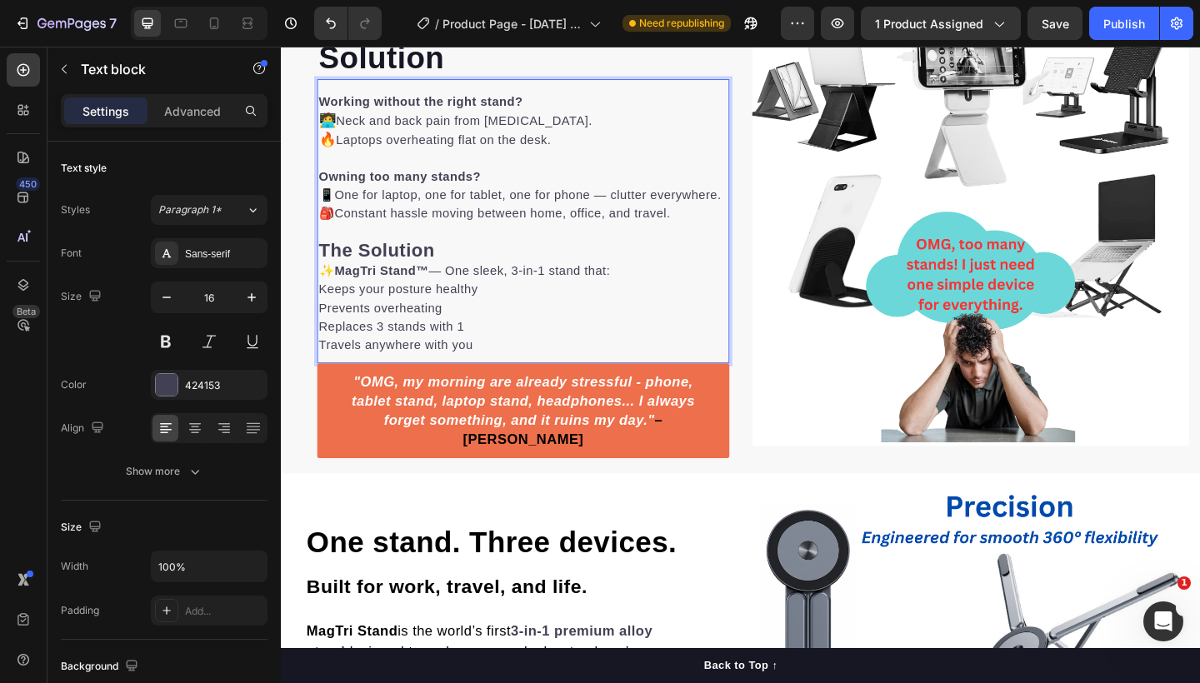
click at [489, 362] on p "Replaces 3 stands with 1" at bounding box center [544, 352] width 445 height 20
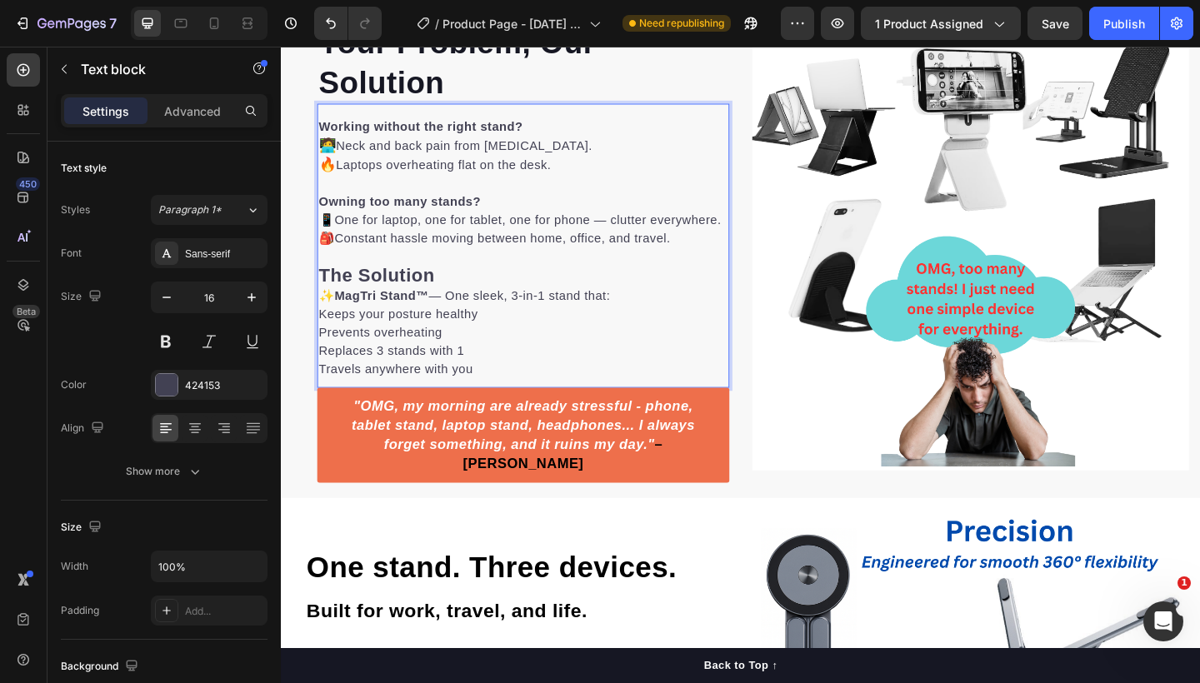
scroll to position [898, 0]
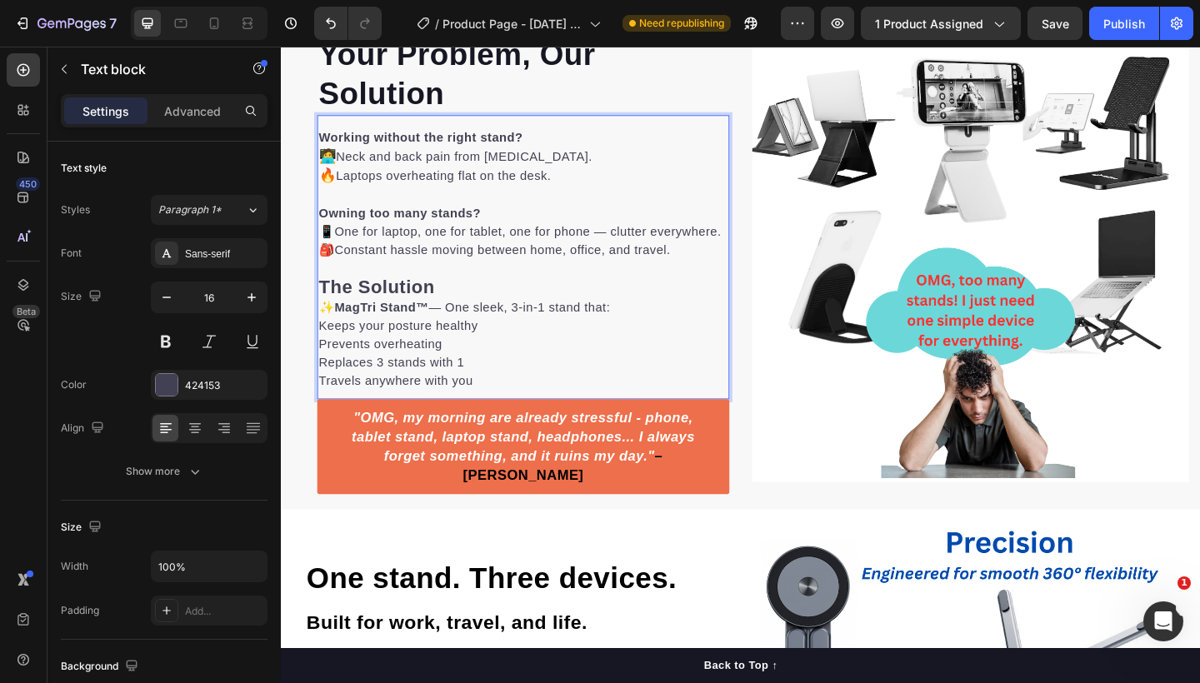
click at [445, 319] on strong "The Solution" at bounding box center [385, 308] width 126 height 23
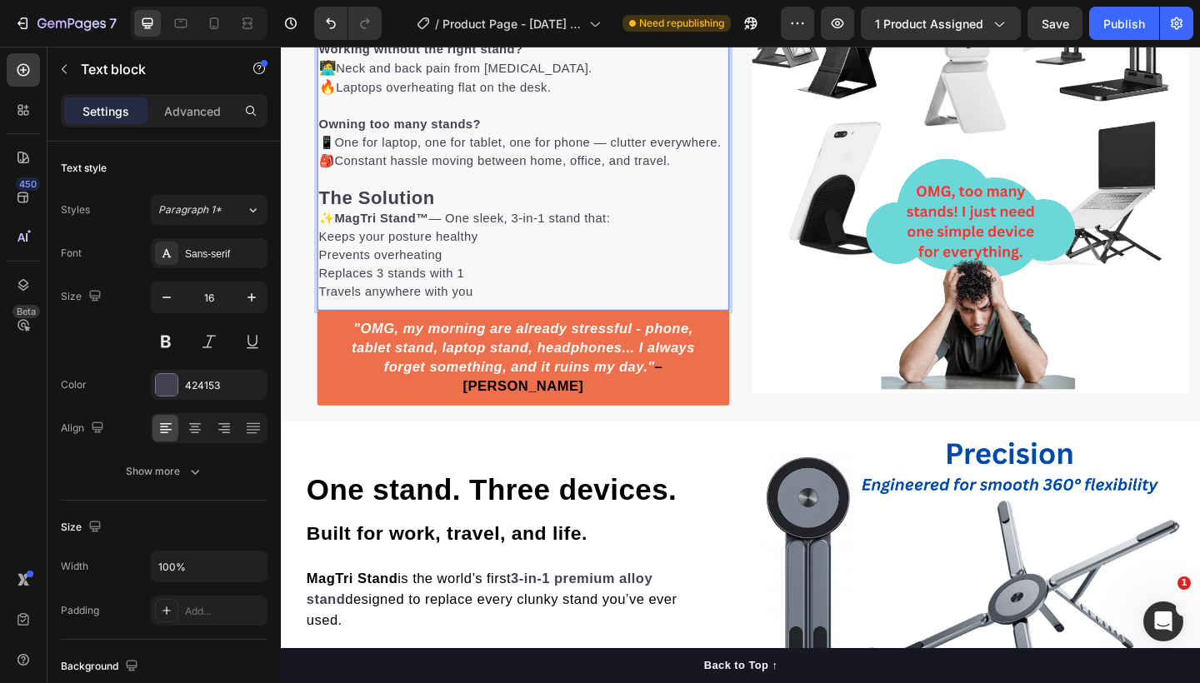
scroll to position [950, 0]
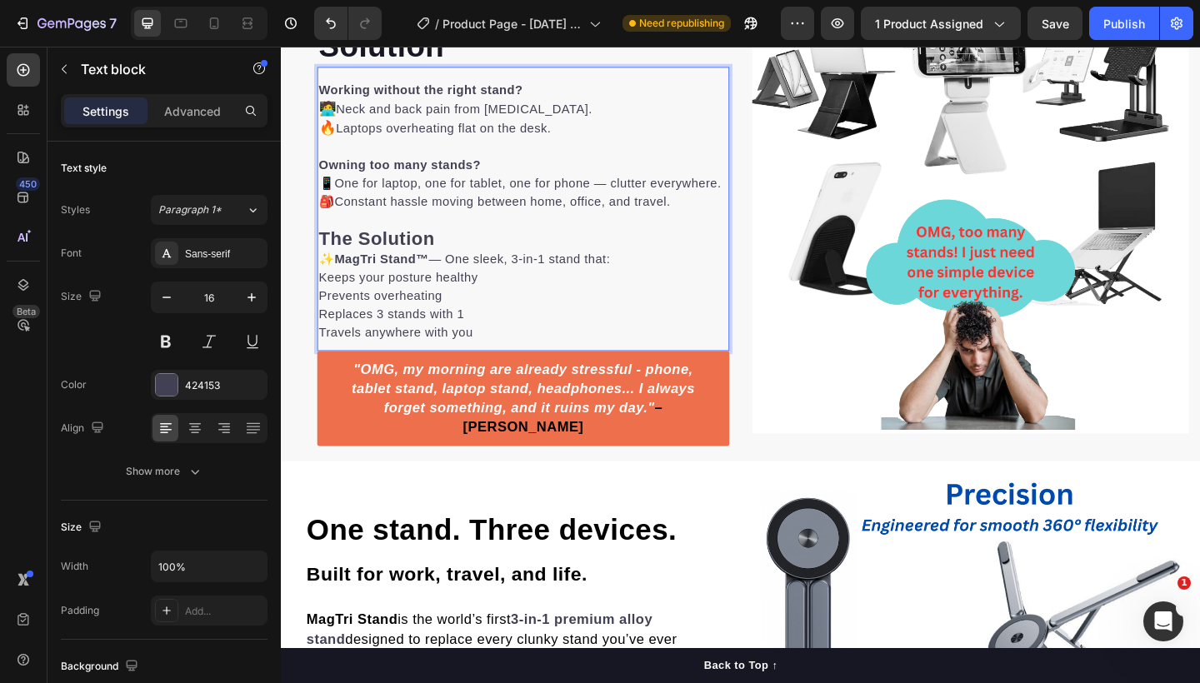
click at [497, 368] on p "Travels anywhere with you" at bounding box center [544, 358] width 445 height 20
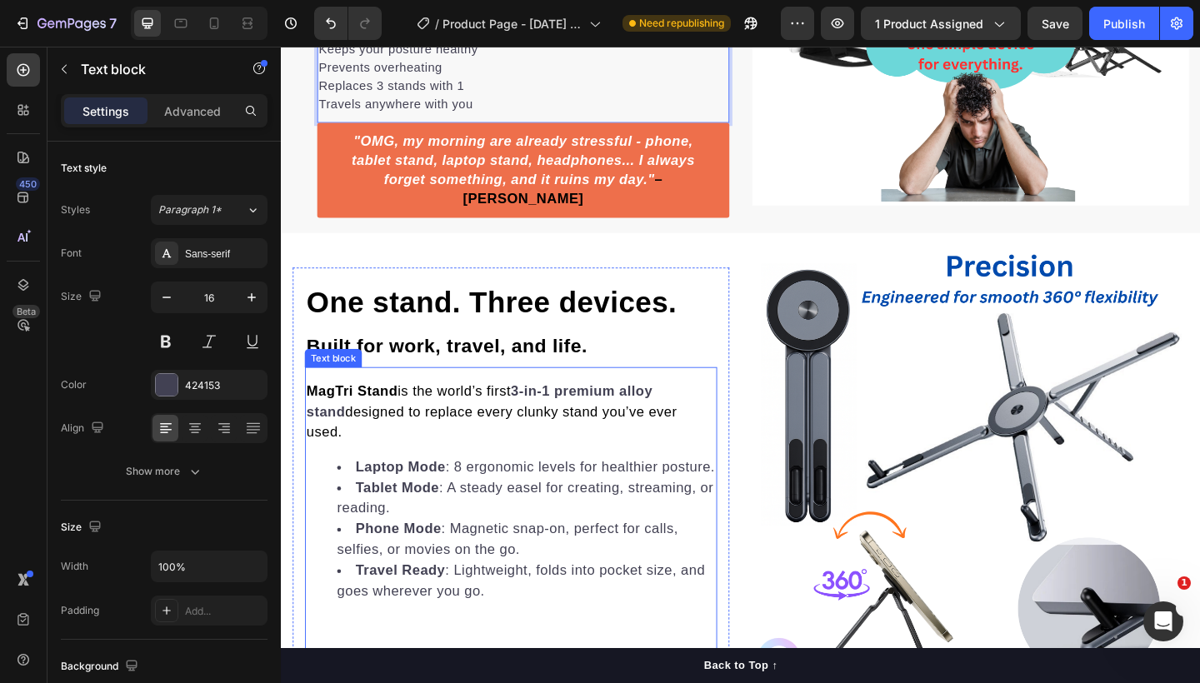
scroll to position [1057, 0]
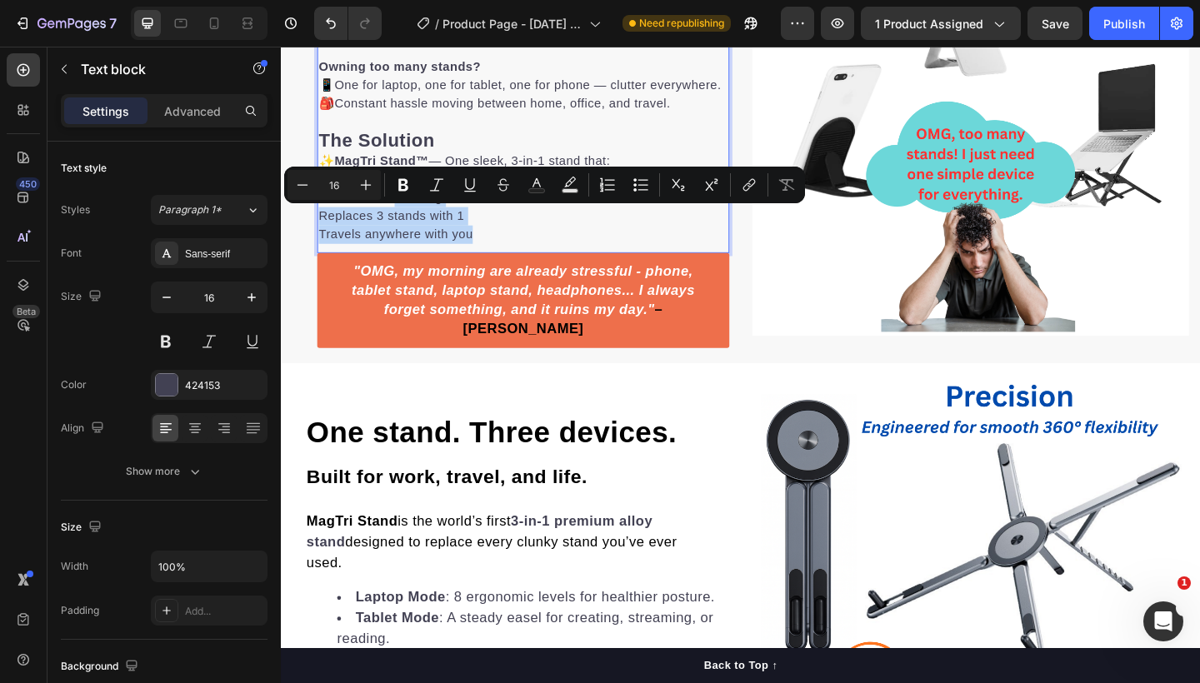
drag, startPoint x: 503, startPoint y: 273, endPoint x: 403, endPoint y: 235, distance: 106.8
click at [403, 235] on div "Working without the right stand? 🧑‍💻 Neck and back pain from [MEDICAL_DATA]. 🔥 …" at bounding box center [544, 120] width 448 height 288
click at [467, 262] on p "Travels anywhere with you" at bounding box center [544, 252] width 445 height 20
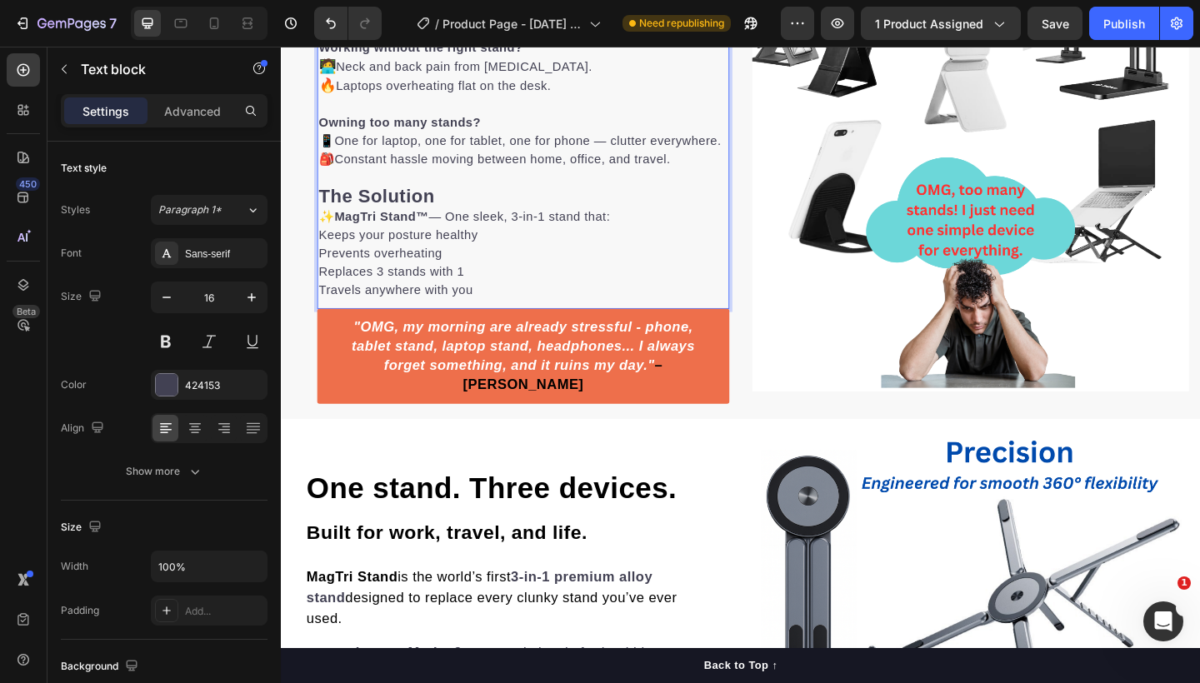
scroll to position [979, 0]
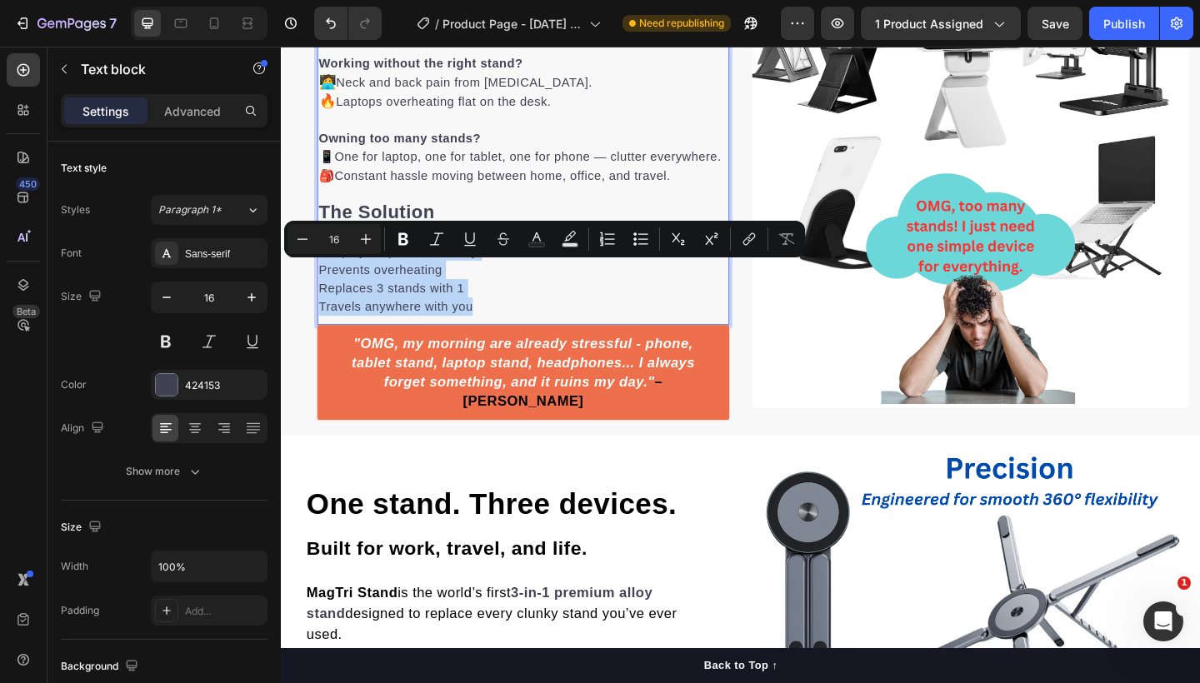
drag, startPoint x: 496, startPoint y: 353, endPoint x: 323, endPoint y: 296, distance: 181.6
click at [323, 296] on div "Working without the right stand? 🧑‍💻 Neck and back pain from [MEDICAL_DATA]. 🔥 …" at bounding box center [544, 198] width 448 height 288
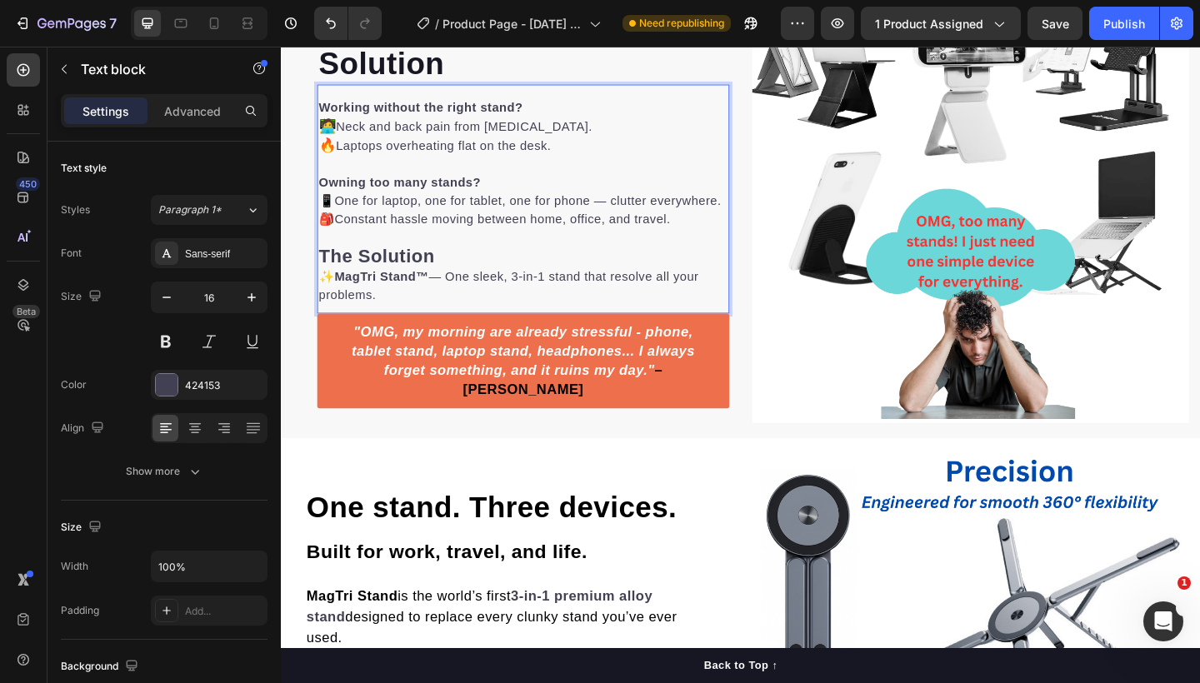
scroll to position [843, 0]
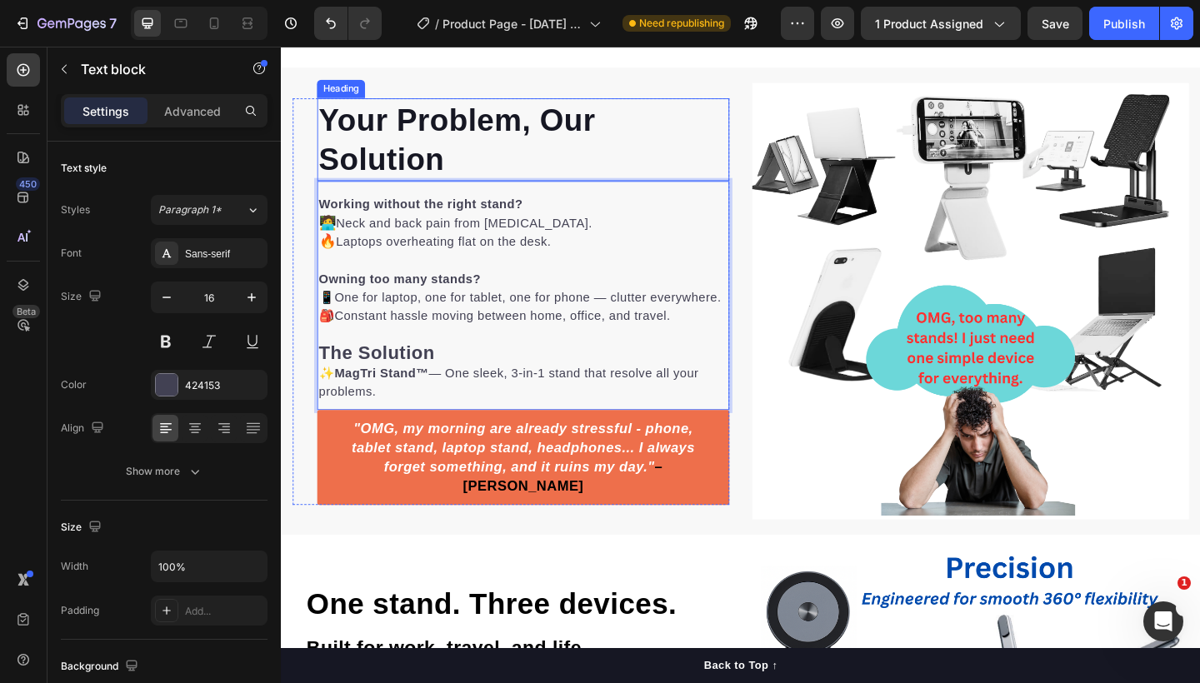
click at [593, 120] on strong "Your Problem, Our Solution" at bounding box center [472, 148] width 301 height 80
click at [476, 153] on p "Your Problem, Our Solution" at bounding box center [544, 148] width 445 height 87
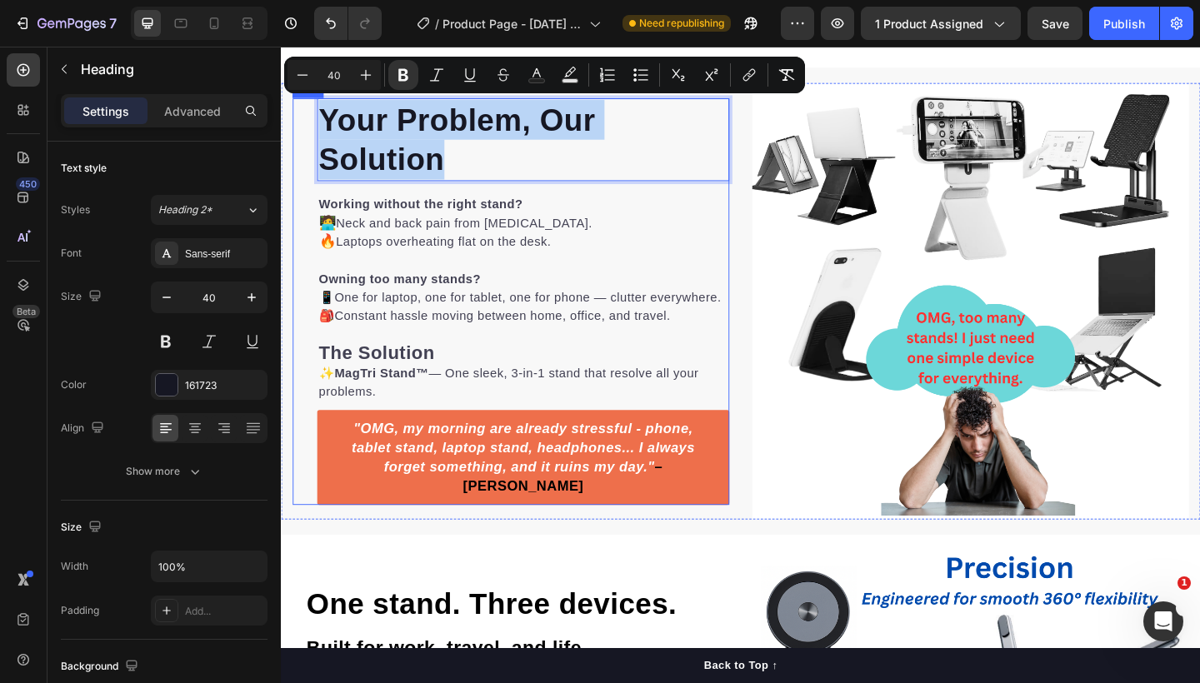
drag, startPoint x: 473, startPoint y: 173, endPoint x: 304, endPoint y: 137, distance: 173.1
click at [304, 137] on div "Your Problem, Our Solution Heading 0 Working without the right stand? 🧑‍💻 Neck …" at bounding box center [530, 324] width 475 height 443
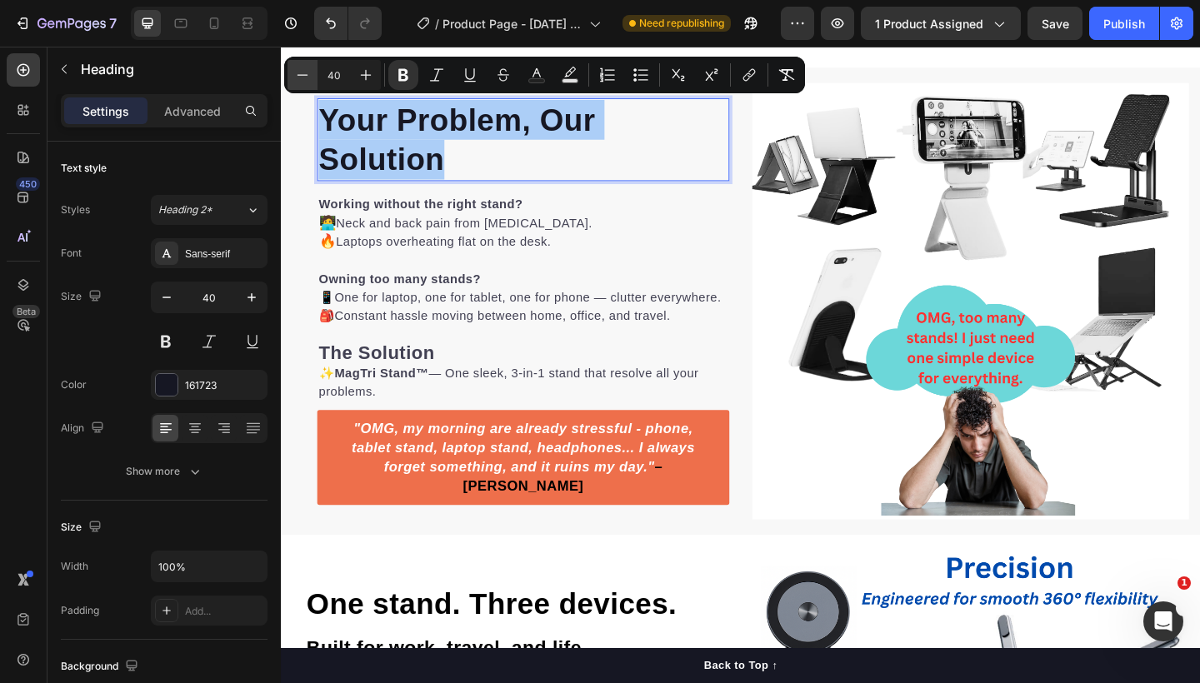
click at [304, 78] on icon "Editor contextual toolbar" at bounding box center [302, 75] width 17 height 17
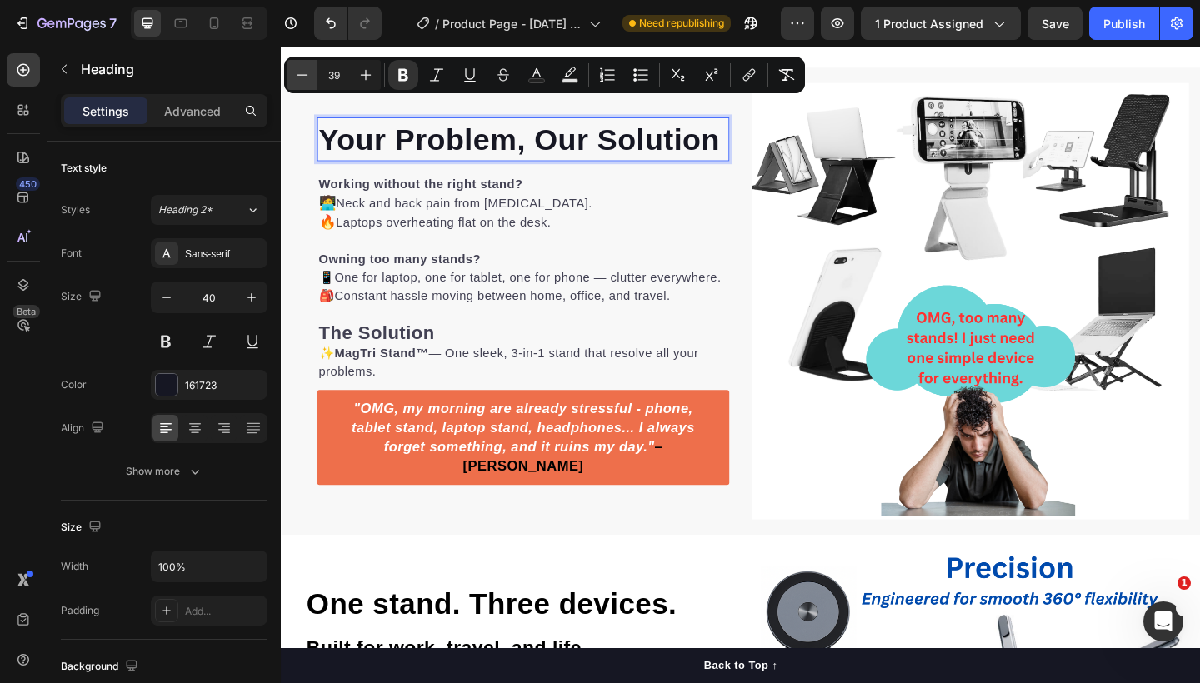
click at [304, 78] on icon "Editor contextual toolbar" at bounding box center [302, 75] width 17 height 17
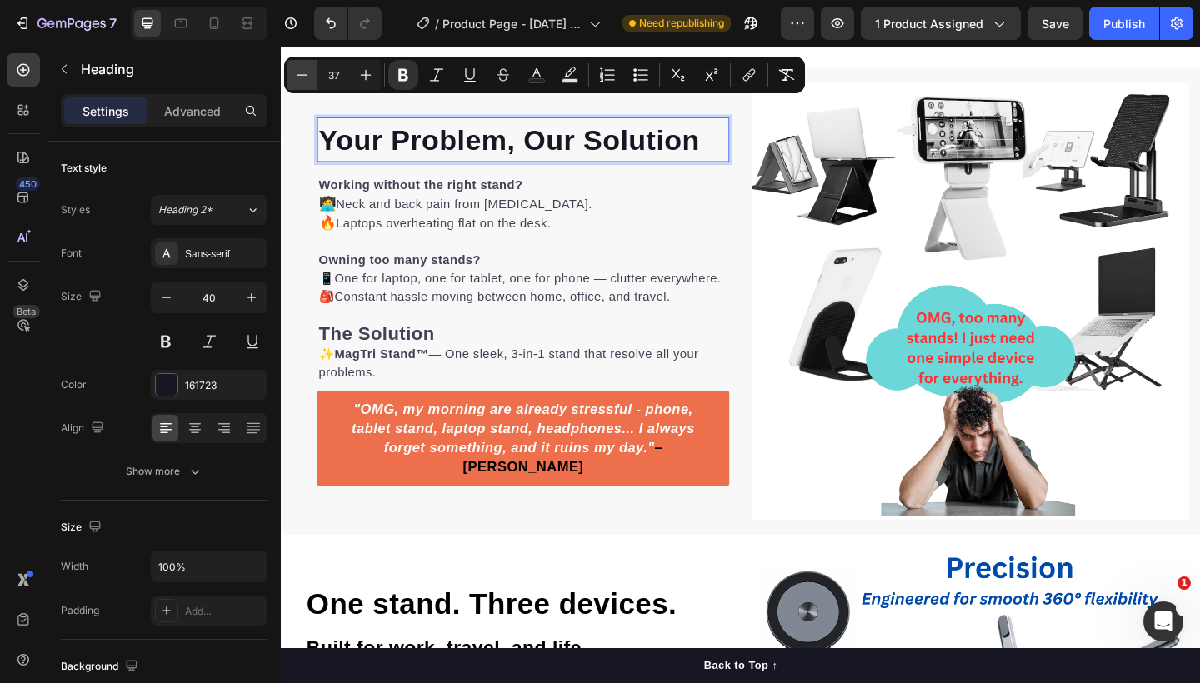
click at [304, 78] on icon "Editor contextual toolbar" at bounding box center [302, 75] width 17 height 17
type input "35"
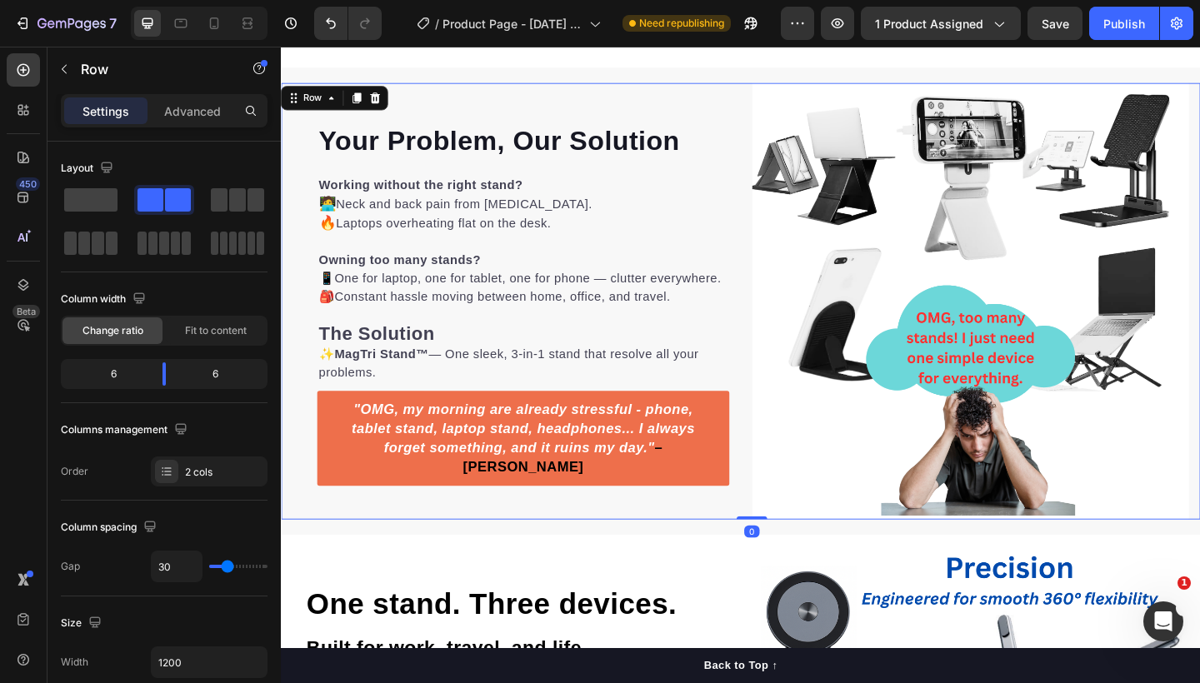
click at [778, 324] on div "⁠⁠⁠⁠⁠⁠⁠ Your Problem, Our Solution Heading Working without the right stand? 🧑‍💻…" at bounding box center [781, 324] width 1000 height 475
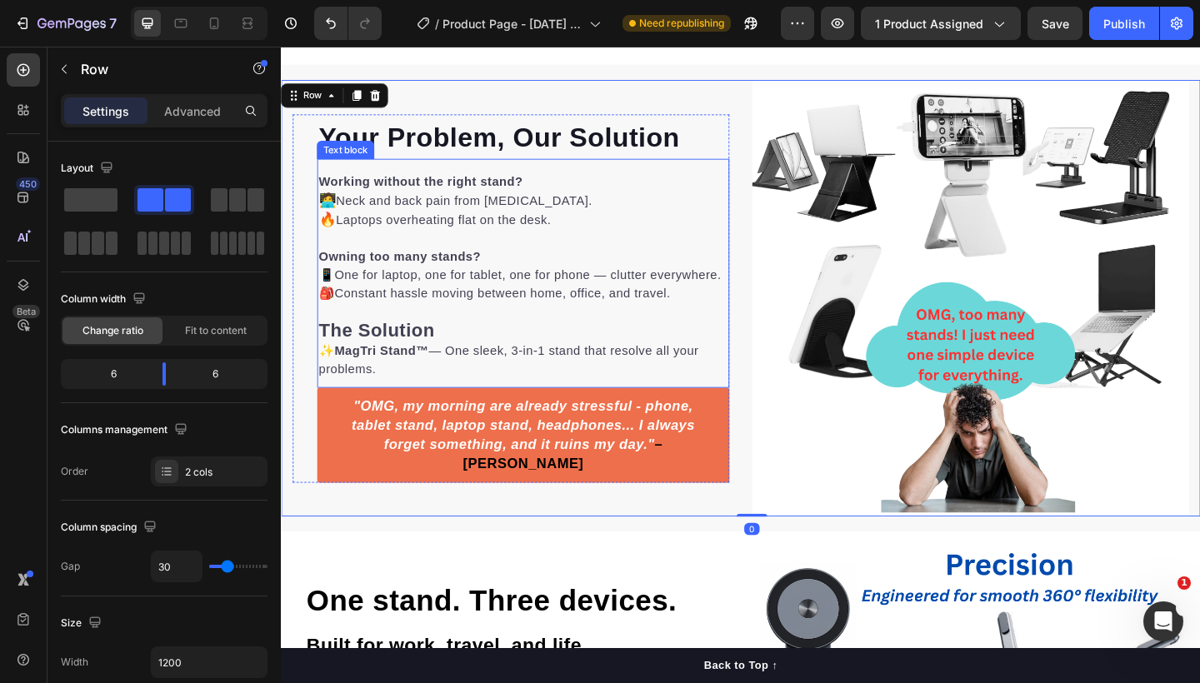
scroll to position [1190, 0]
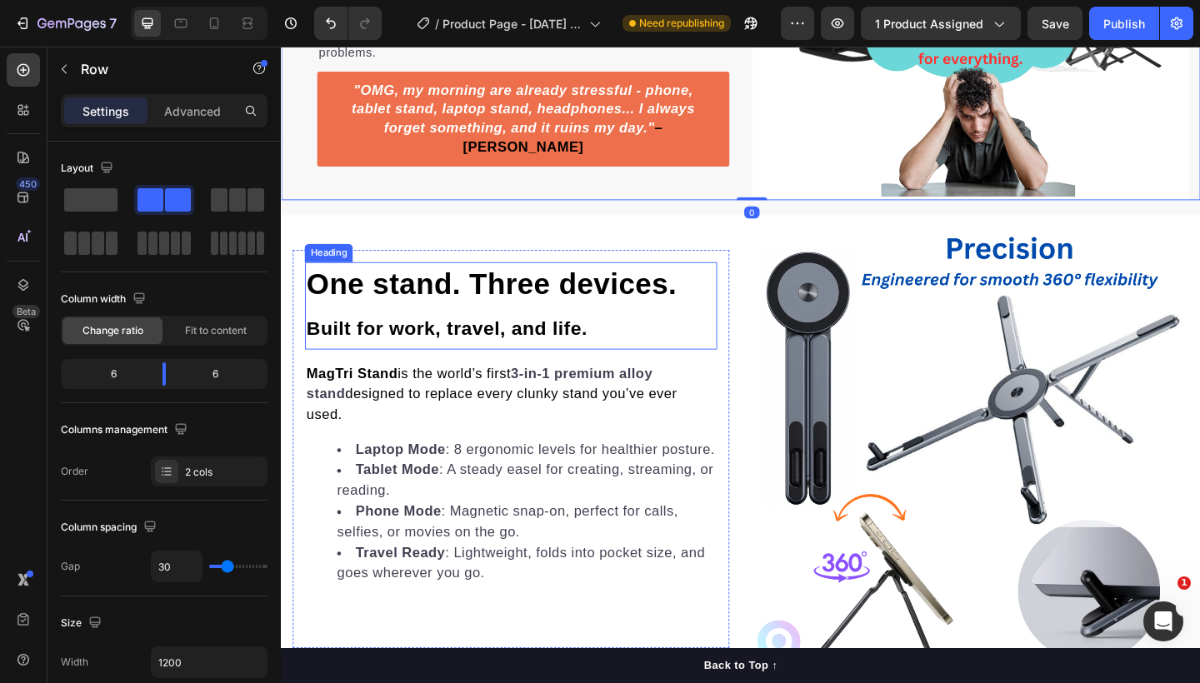
click at [561, 318] on span "One stand. Three devices." at bounding box center [509, 305] width 403 height 35
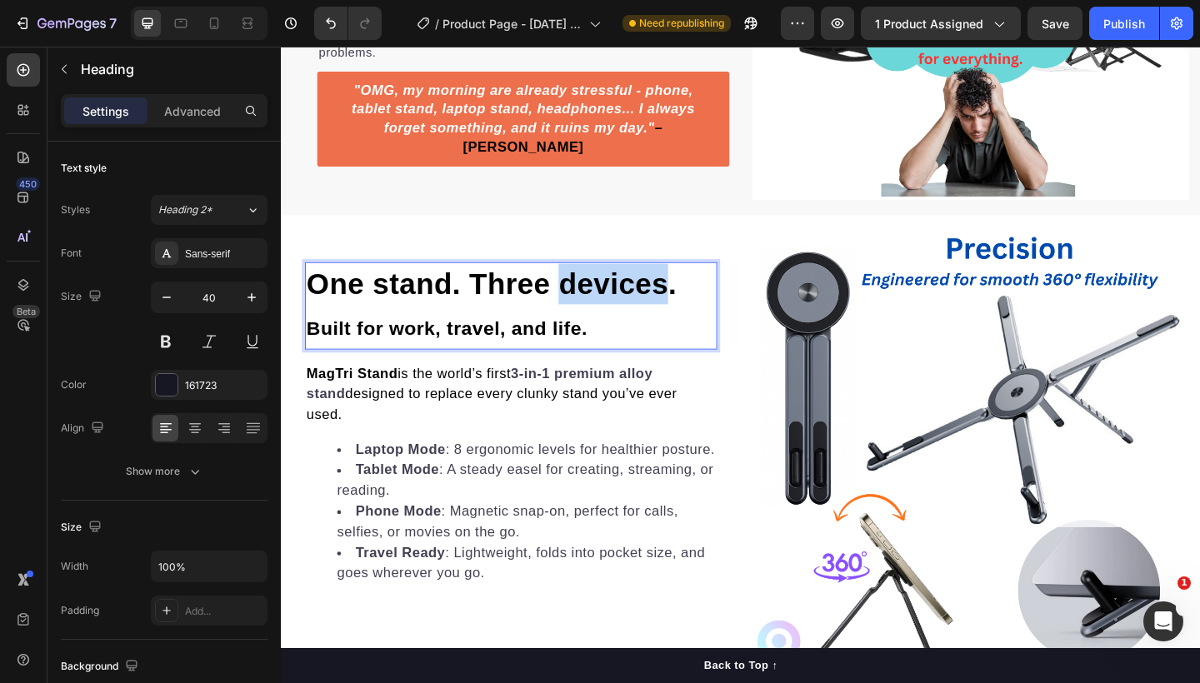
click at [586, 318] on span "One stand. Three devices." at bounding box center [509, 305] width 403 height 35
click at [717, 312] on span "Rich Text Editor. Editing area: main" at bounding box center [716, 305] width 10 height 37
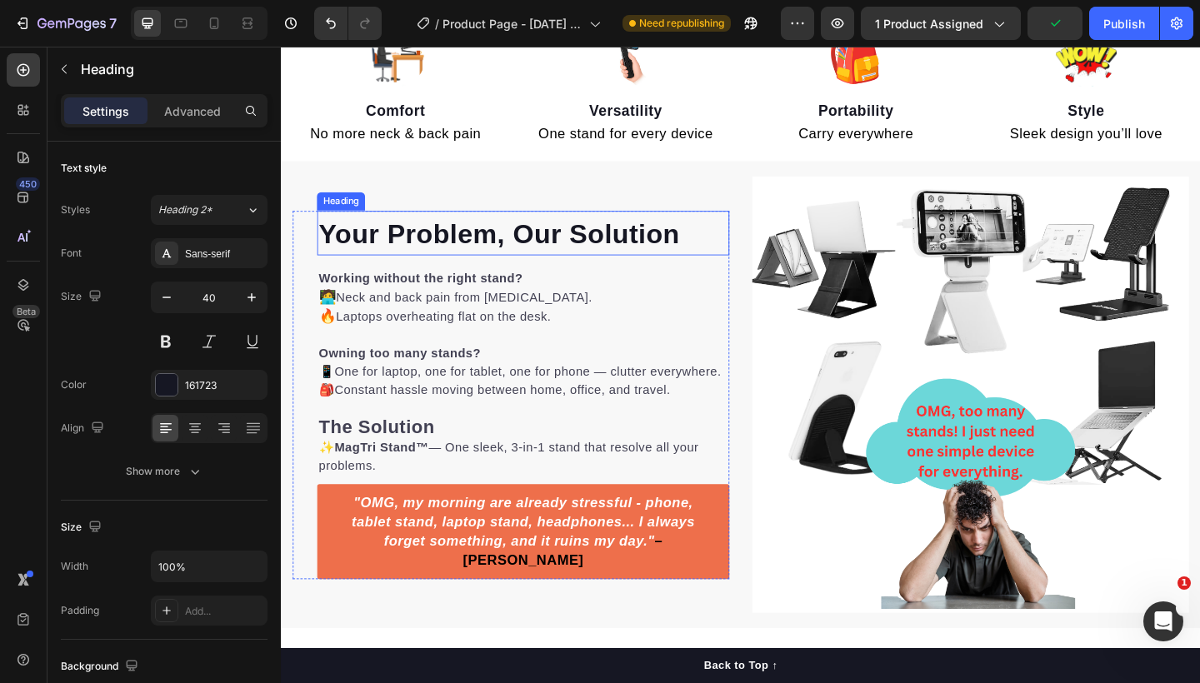
click at [635, 253] on strong "Your Problem, Our Solution" at bounding box center [518, 250] width 393 height 33
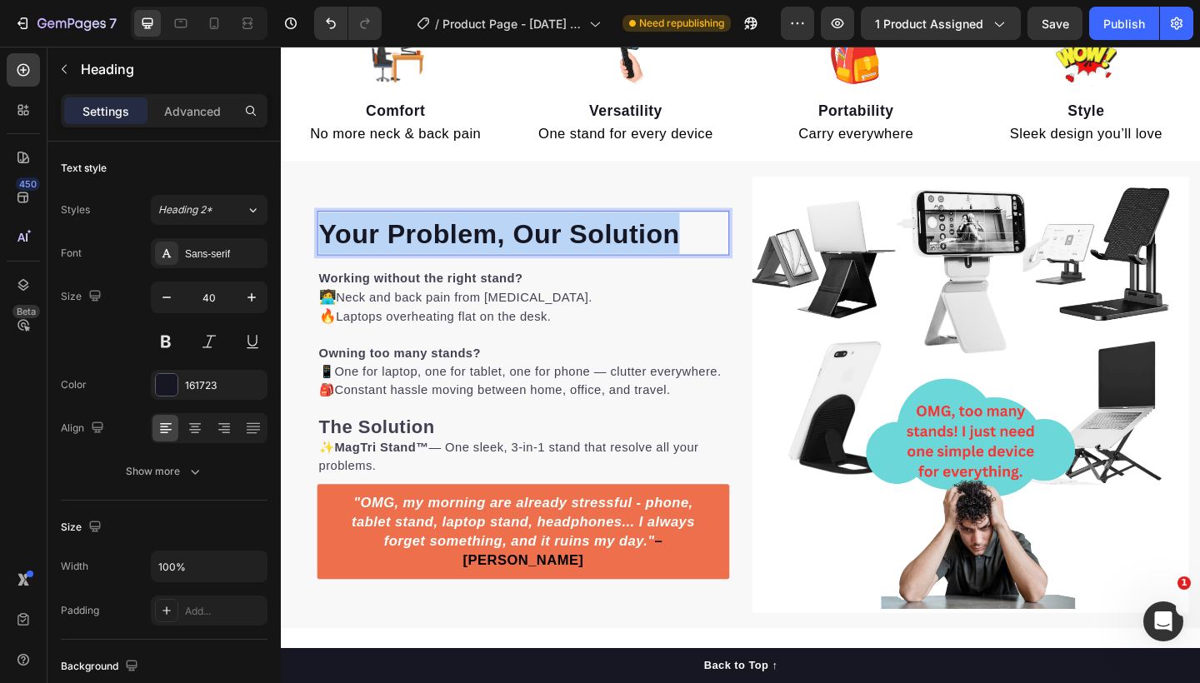
drag, startPoint x: 725, startPoint y: 254, endPoint x: 325, endPoint y: 247, distance: 400.2
click at [325, 247] on p "Your Problem, Our Solution" at bounding box center [544, 250] width 445 height 45
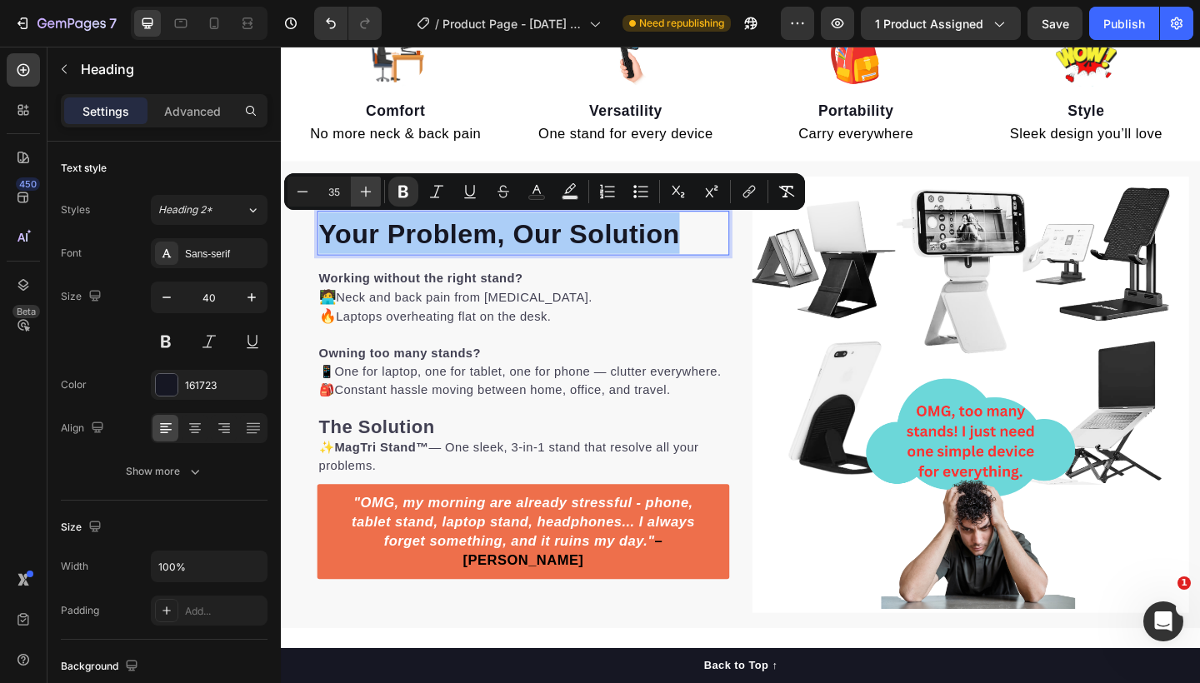
click at [367, 193] on icon "Editor contextual toolbar" at bounding box center [366, 191] width 17 height 17
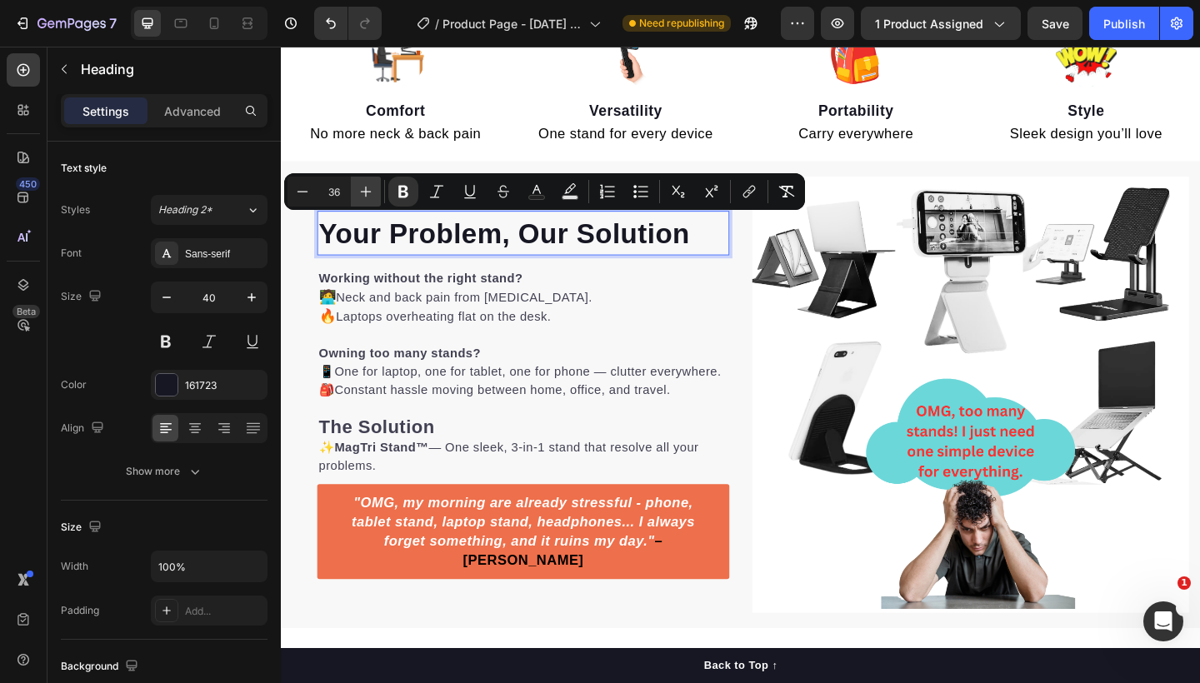
click at [367, 193] on icon "Editor contextual toolbar" at bounding box center [366, 191] width 17 height 17
type input "38"
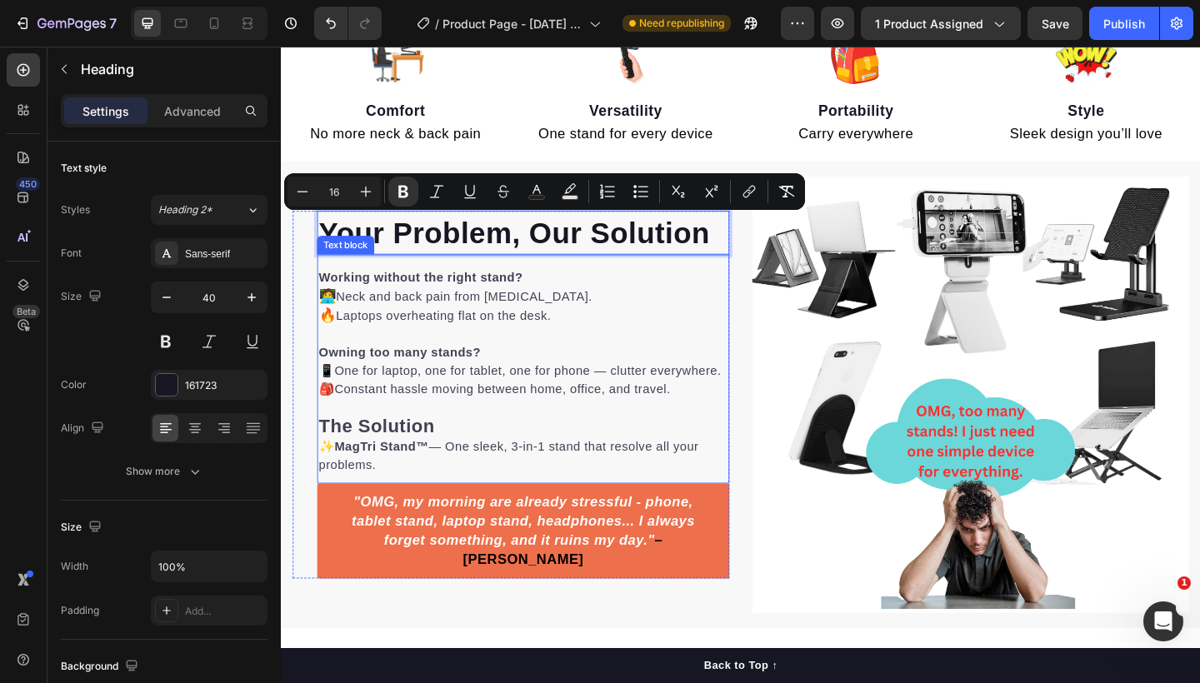
click at [660, 373] on p "Owning too many stands? 📱 One for laptop, one for tablet, one for phone — clutt…" at bounding box center [544, 400] width 445 height 60
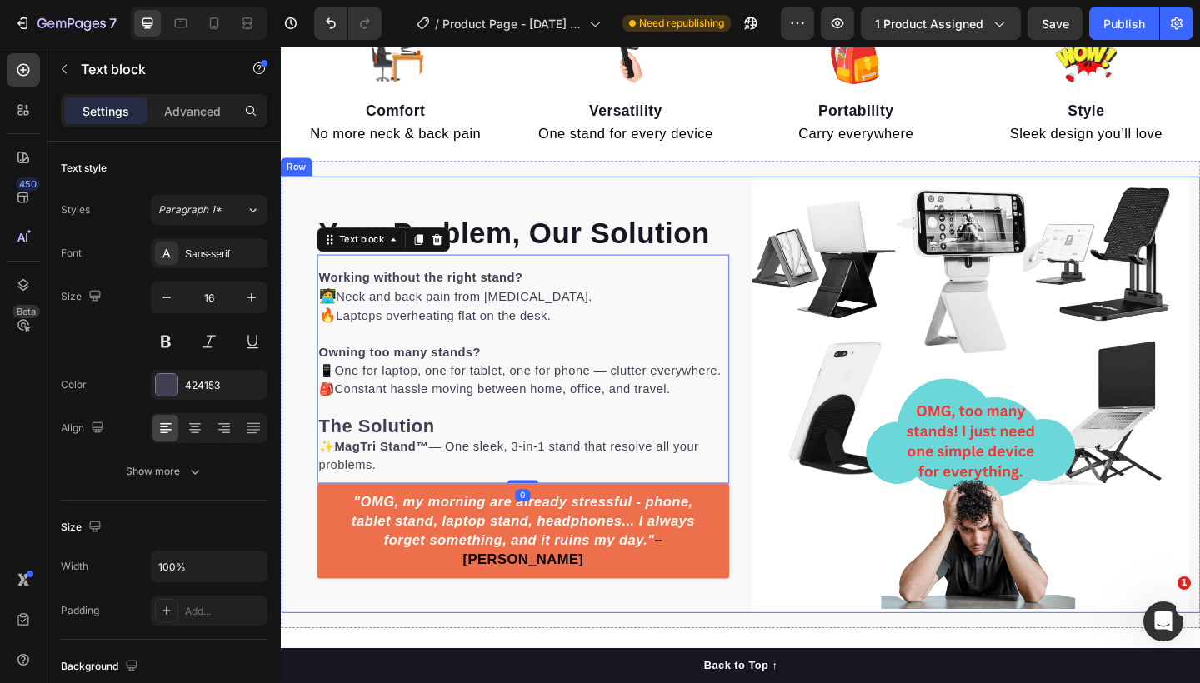
click at [728, 215] on div "⁠⁠⁠⁠⁠⁠⁠ Your Problem, Our Solution Heading Working without the right stand? 🧑‍💻…" at bounding box center [530, 425] width 475 height 475
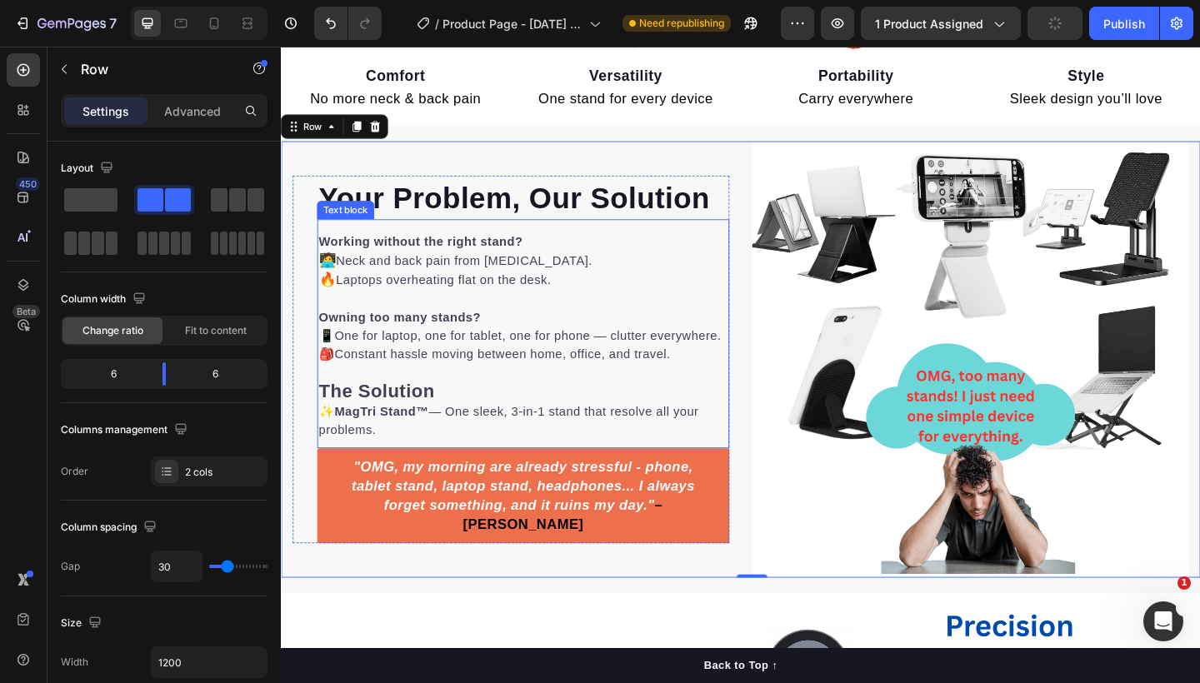
scroll to position [748, 0]
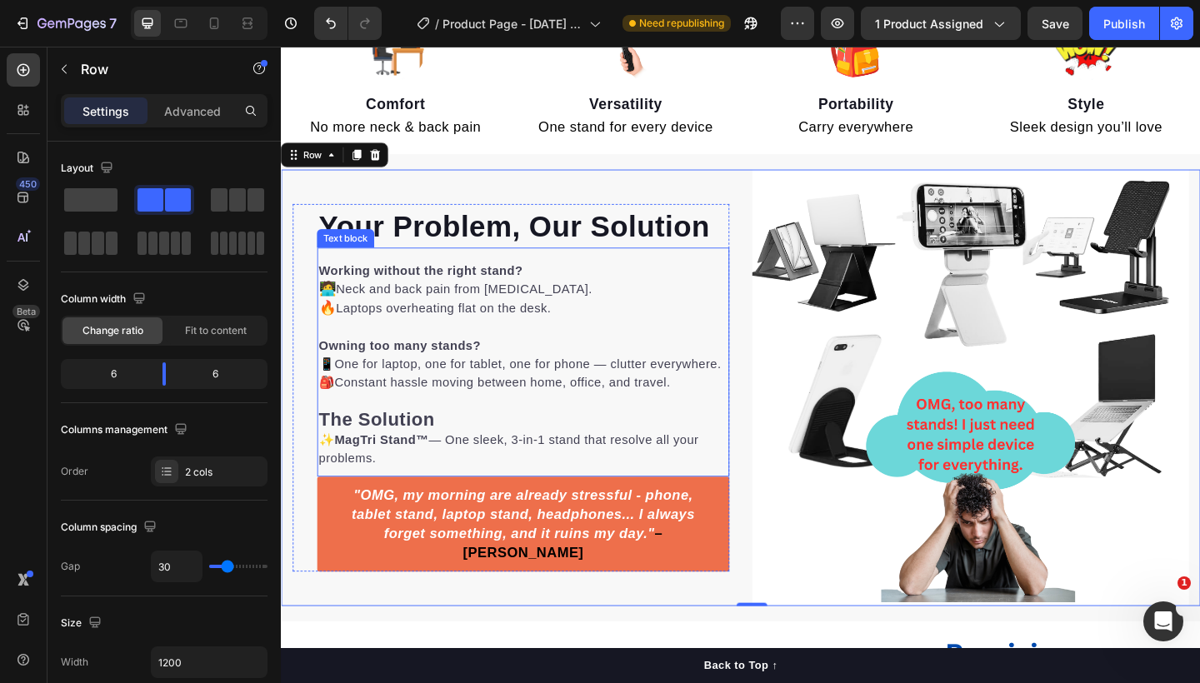
click at [448, 322] on p "Working without the right stand? 🧑‍💻 Neck and back pain from [MEDICAL_DATA]. 🔥 …" at bounding box center [544, 312] width 445 height 62
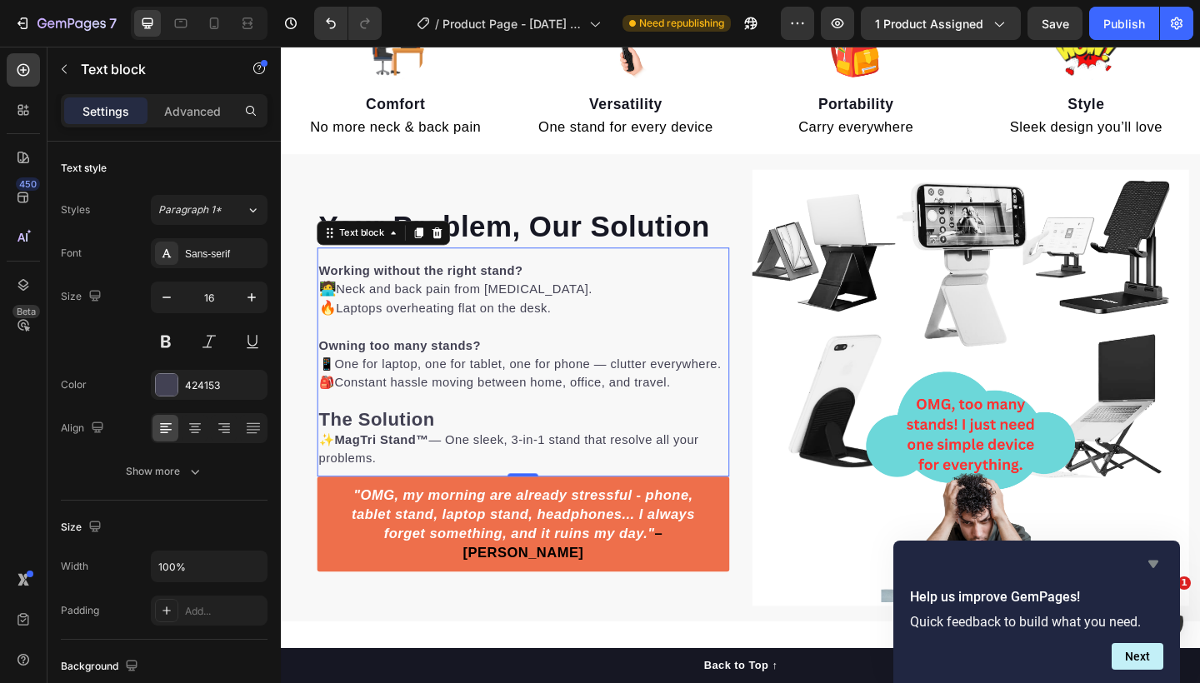
click at [1157, 563] on icon "Hide survey" at bounding box center [1154, 565] width 10 height 8
